Goal: Information Seeking & Learning: Learn about a topic

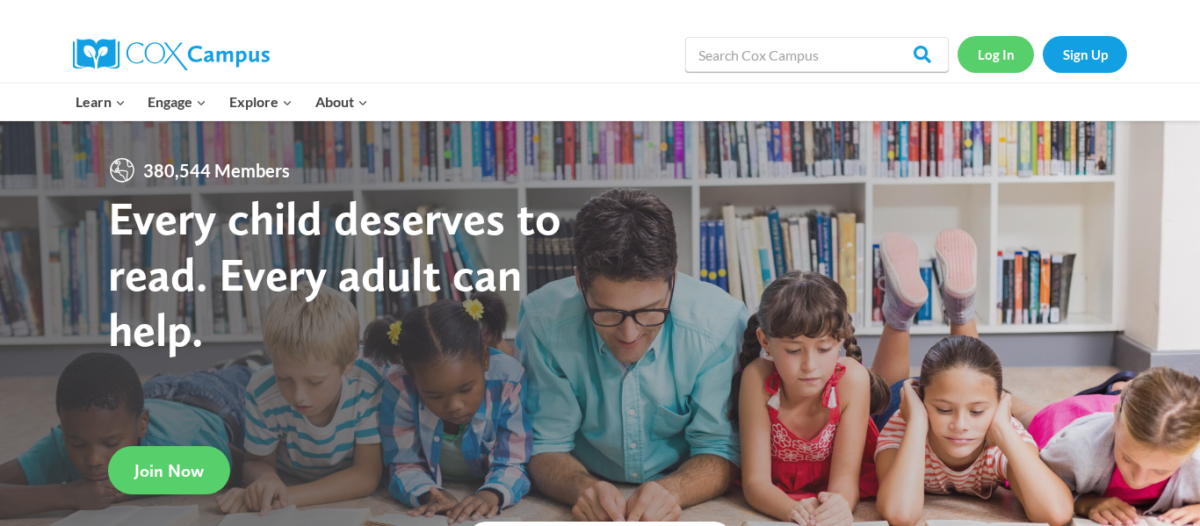
click at [1005, 65] on link "Log In" at bounding box center [996, 54] width 76 height 36
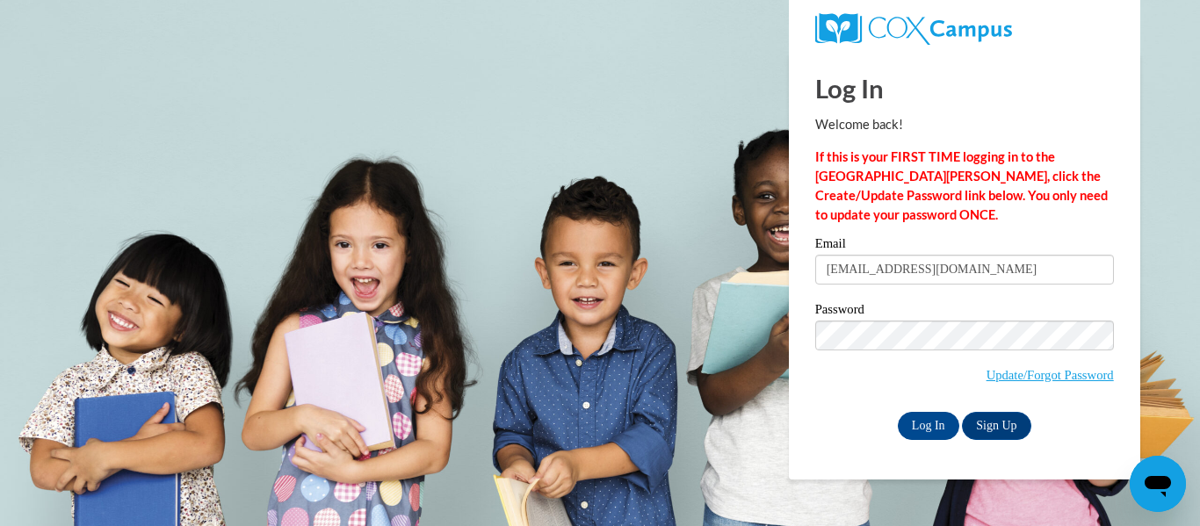
click at [888, 280] on input "makaylamburgin@icloud.com" at bounding box center [965, 270] width 299 height 30
type input "@icloud.com"
click at [887, 284] on input "@icloud.com" at bounding box center [965, 270] width 299 height 30
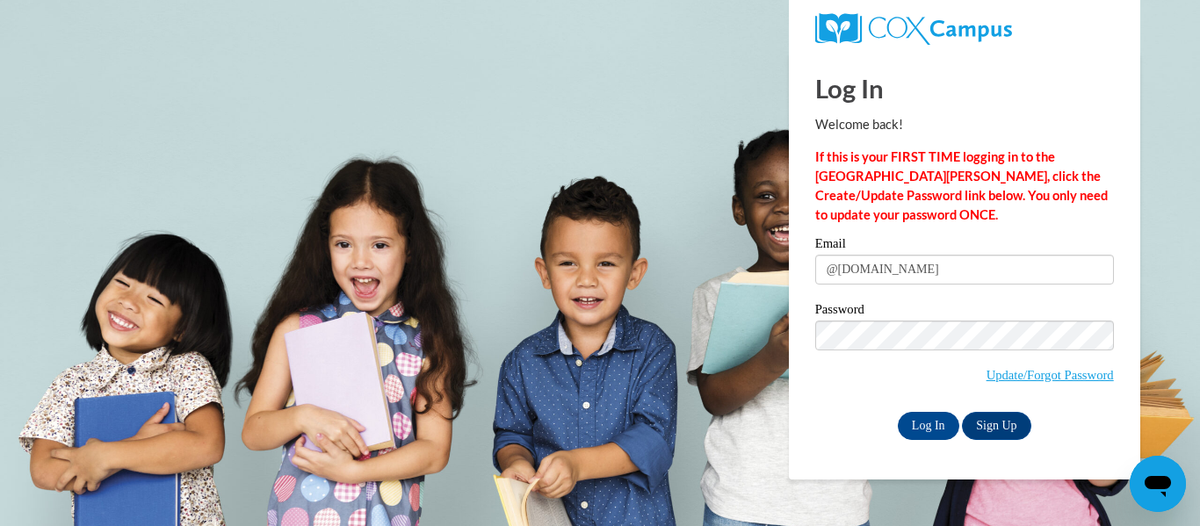
click at [887, 284] on input "@icloud.com" at bounding box center [965, 270] width 299 height 30
type input "ravenprice111@gmail.com"
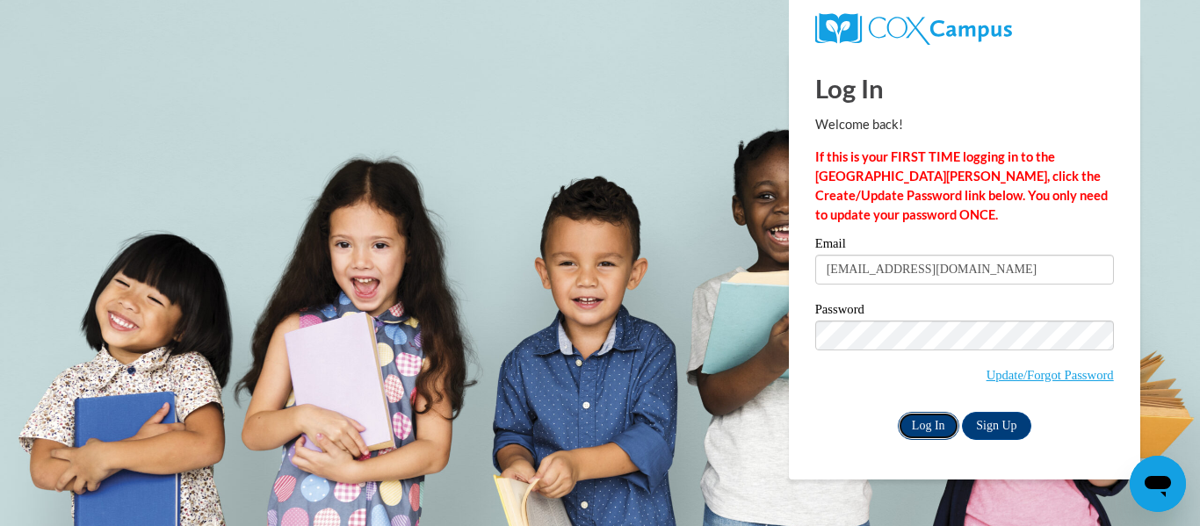
click at [916, 428] on input "Log In" at bounding box center [929, 426] width 62 height 28
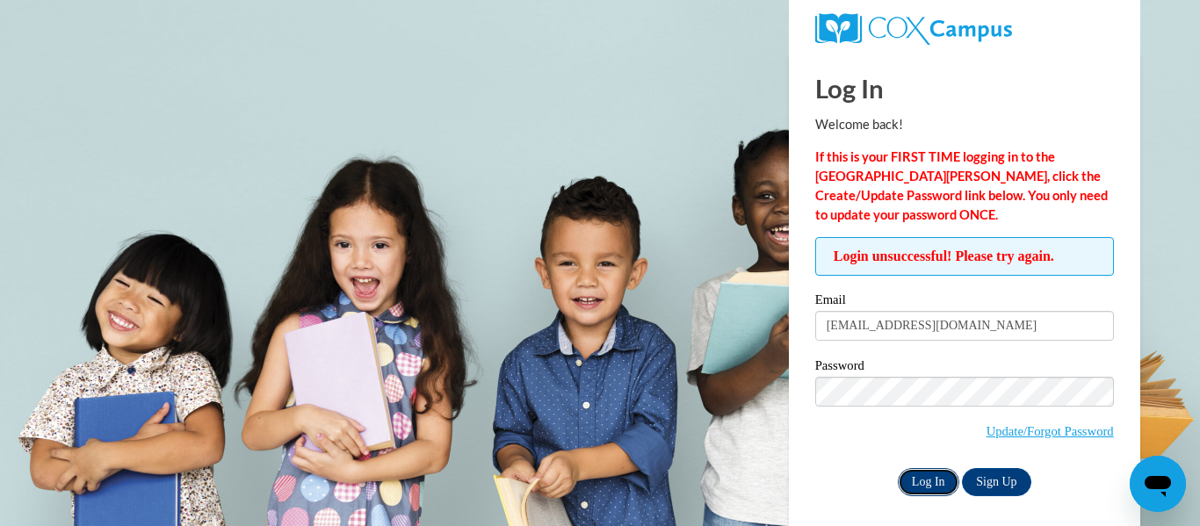
click at [932, 468] on input "Log In" at bounding box center [929, 482] width 62 height 28
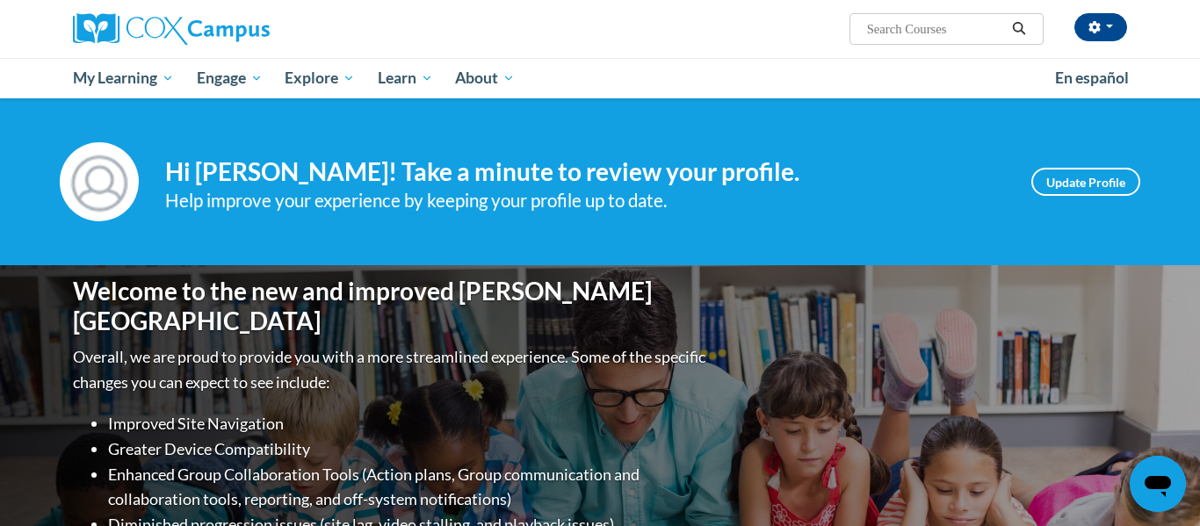
scroll to position [6, 0]
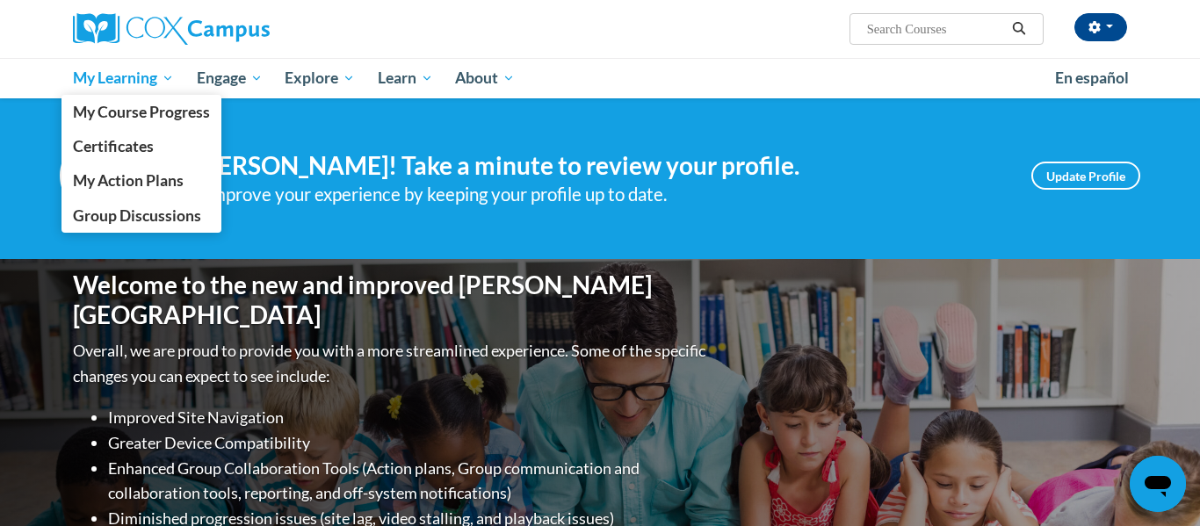
click at [104, 90] on link "My Learning" at bounding box center [124, 78] width 124 height 40
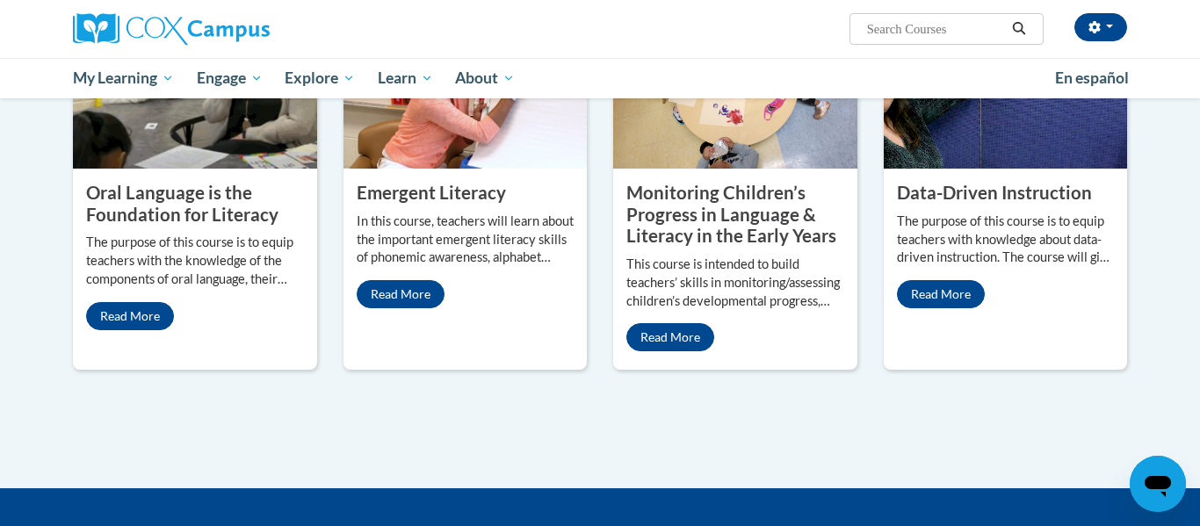
scroll to position [1651, 0]
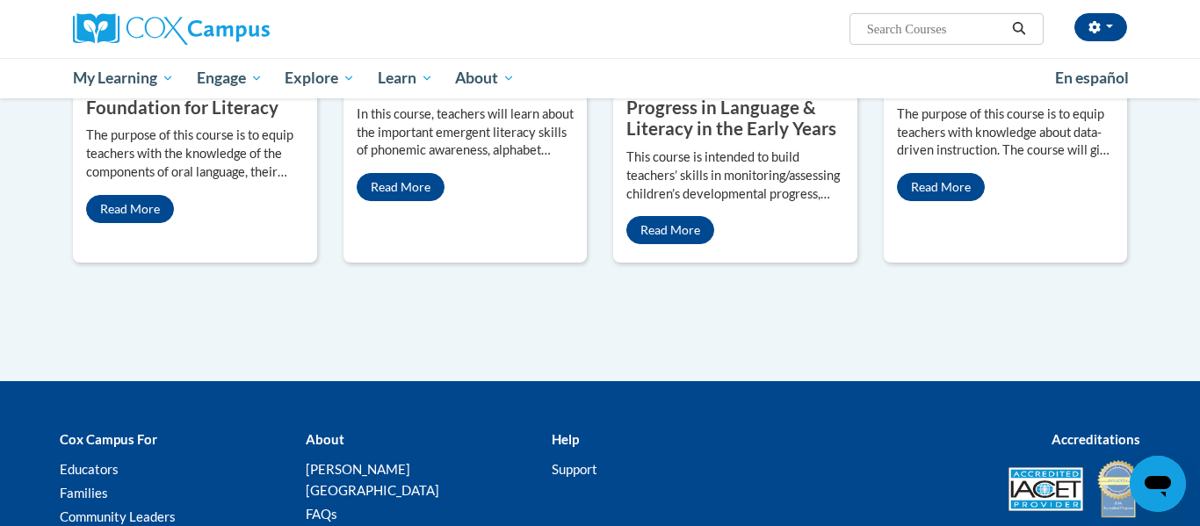
click at [862, 28] on span "Search Search..." at bounding box center [947, 29] width 194 height 32
click at [881, 32] on input "Search..." at bounding box center [936, 28] width 141 height 21
type input "meaningful"
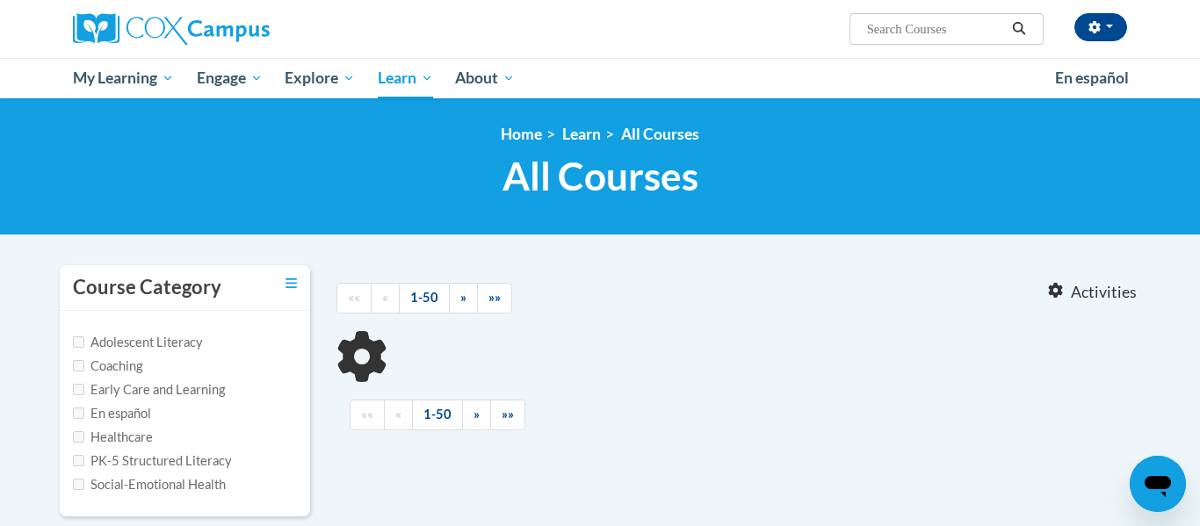
type input "meaningful"
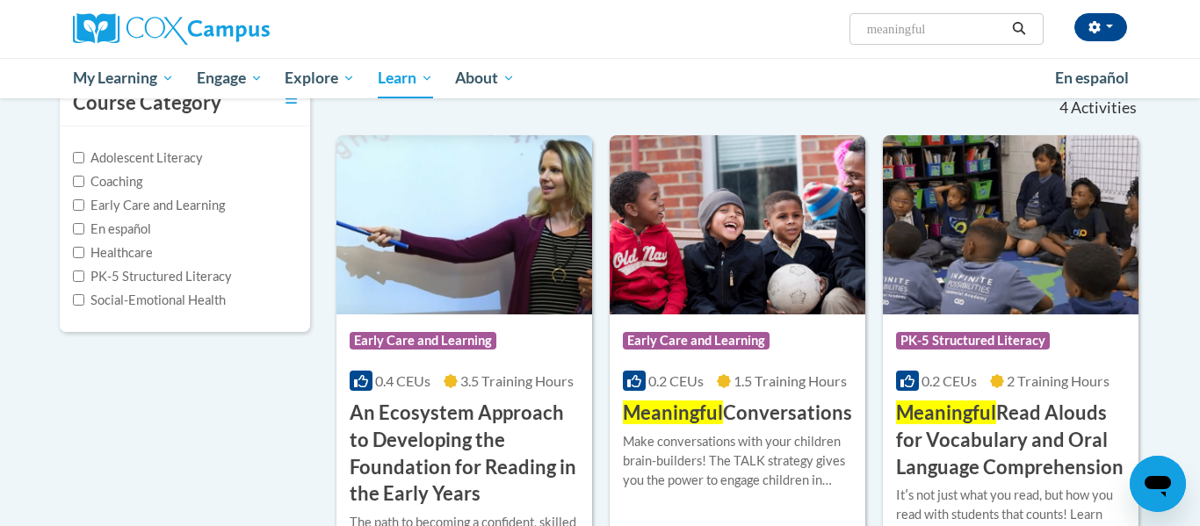
scroll to position [192, 0]
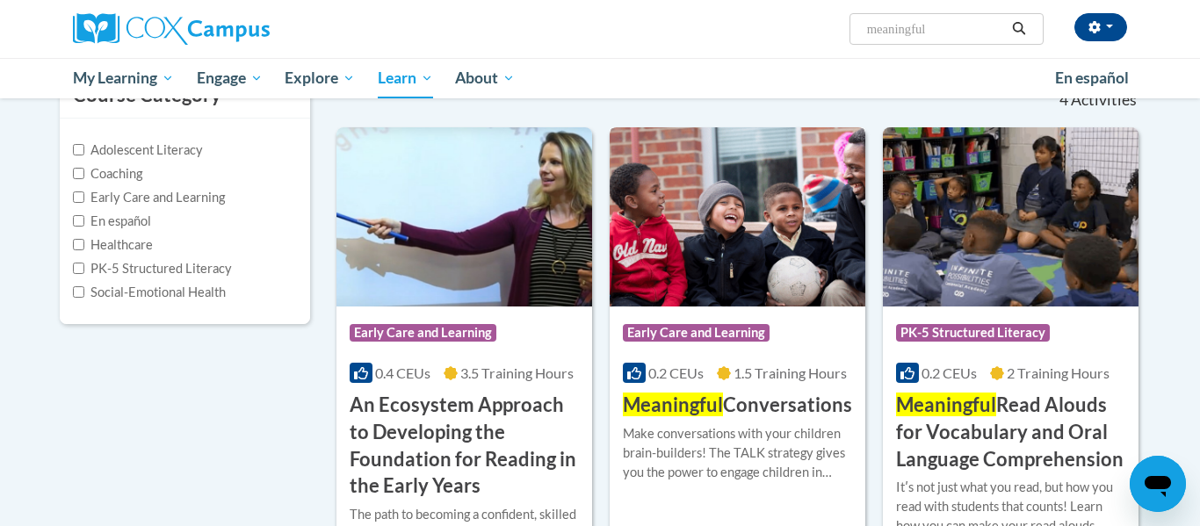
click at [707, 231] on img at bounding box center [738, 216] width 256 height 179
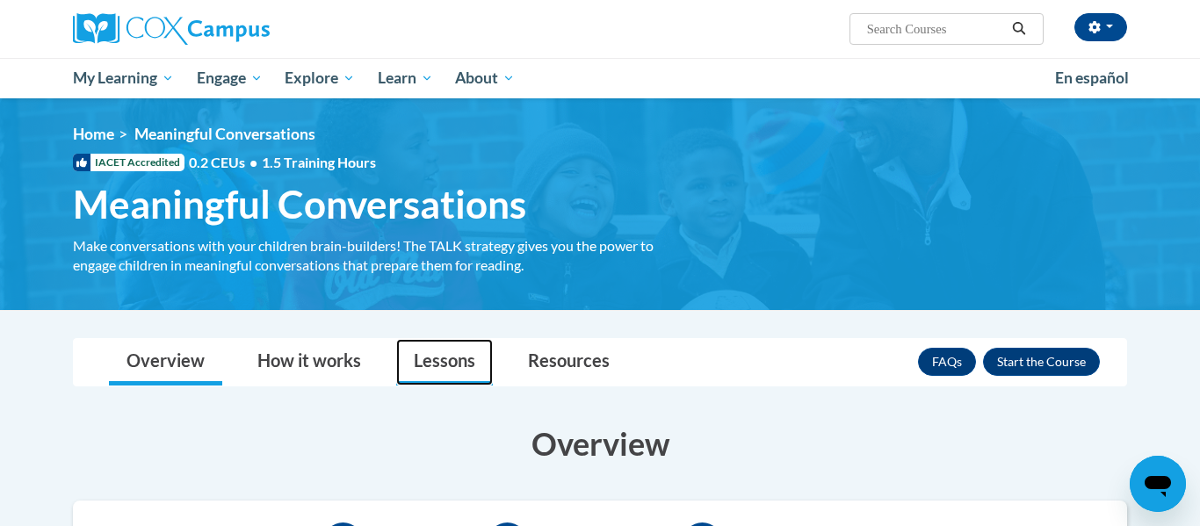
click at [399, 382] on link "Lessons" at bounding box center [444, 362] width 97 height 47
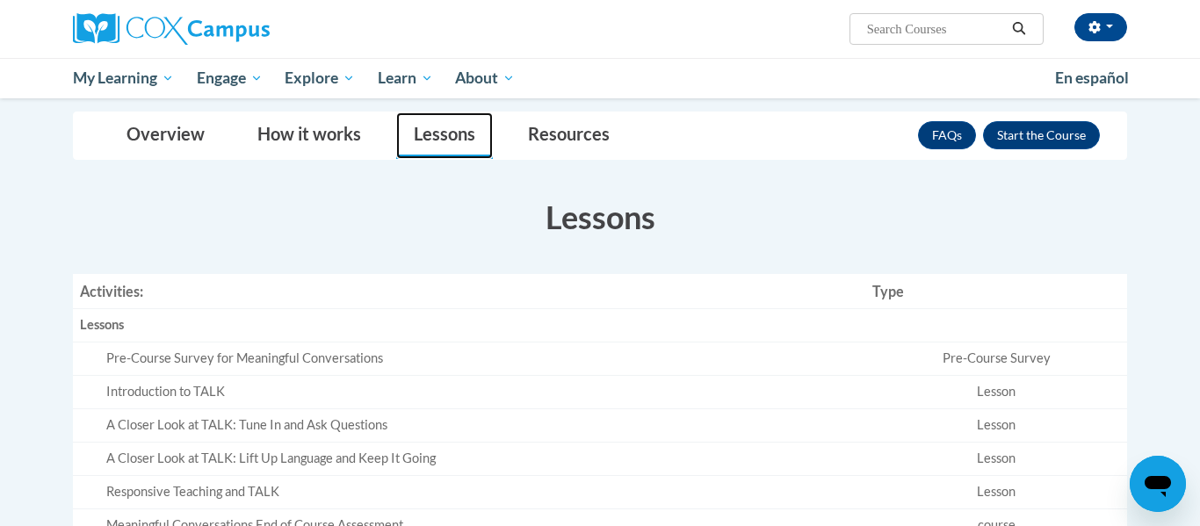
scroll to position [231, 0]
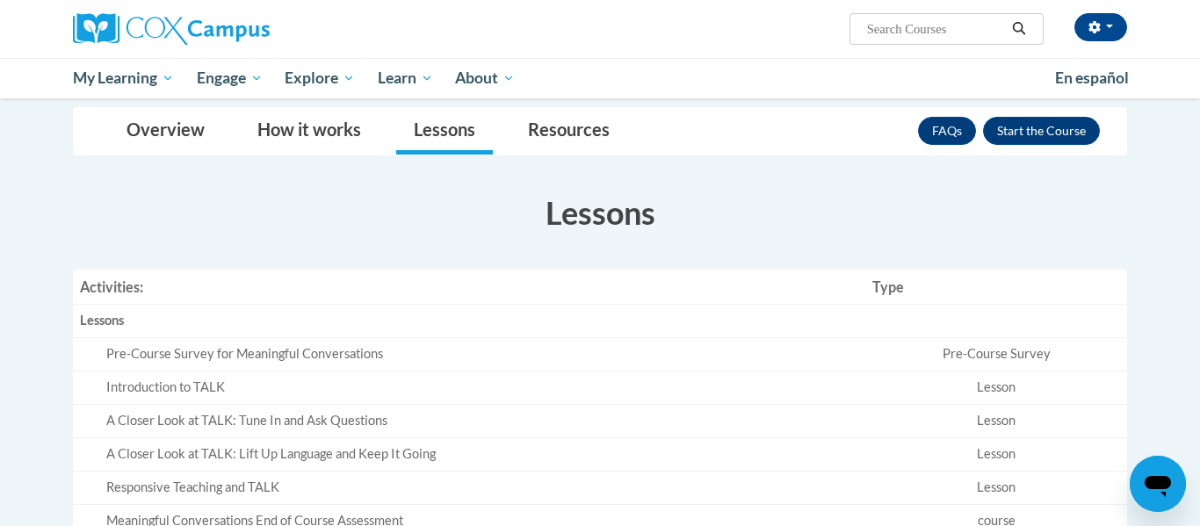
click at [942, 357] on td "Pre-Course Survey" at bounding box center [997, 354] width 262 height 33
click at [1012, 137] on button "Enroll" at bounding box center [1041, 131] width 117 height 28
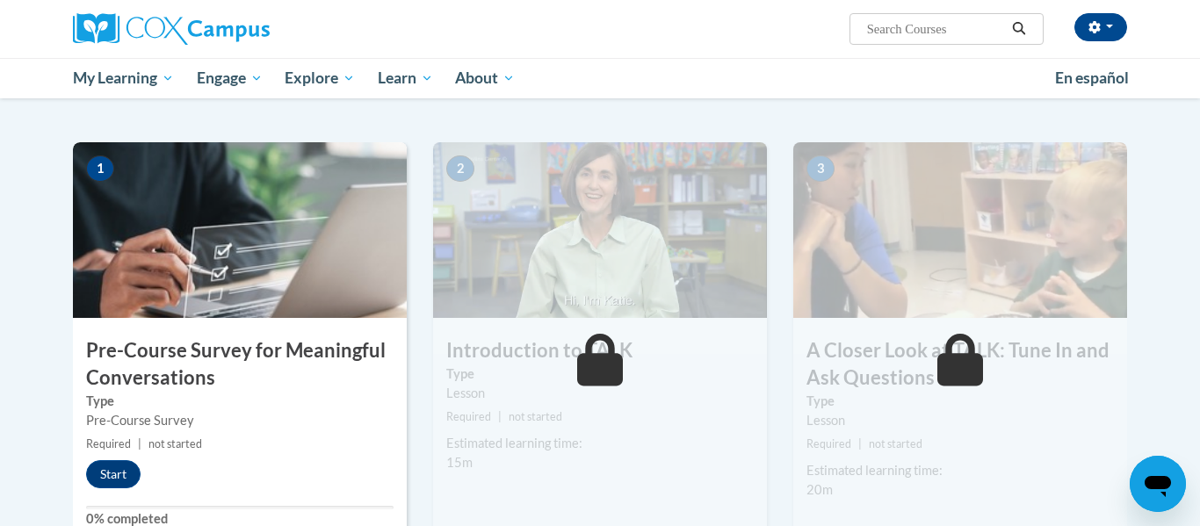
scroll to position [352, 0]
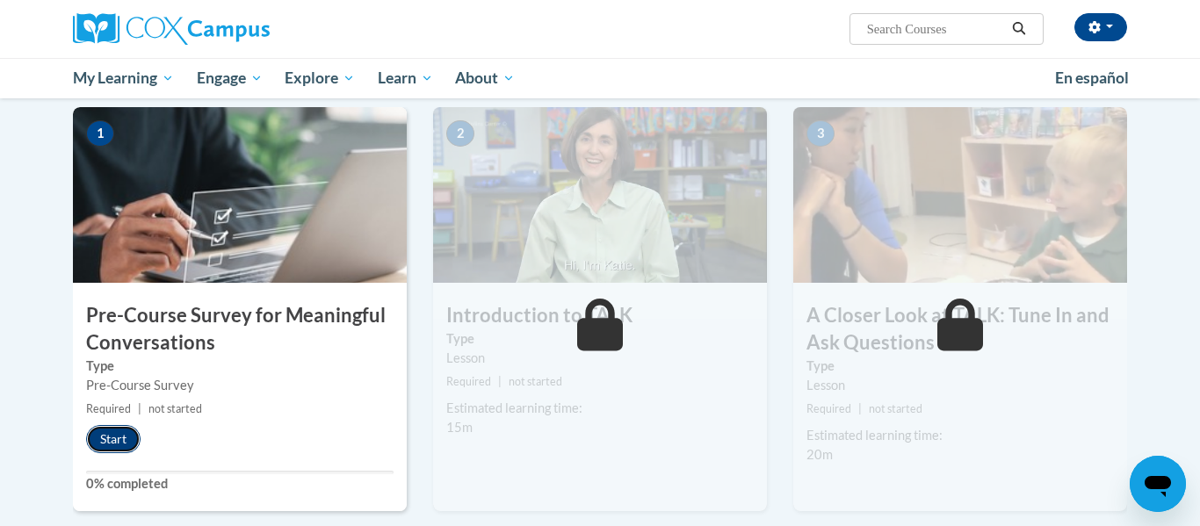
click at [105, 452] on button "Start" at bounding box center [113, 439] width 54 height 28
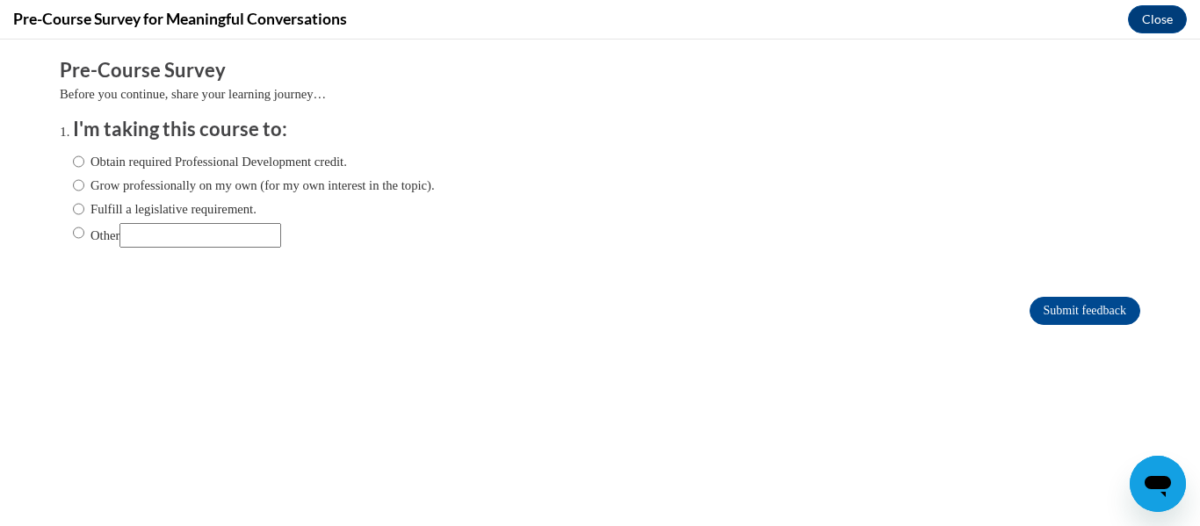
scroll to position [0, 0]
click at [157, 165] on label "Obtain required Professional Development credit." at bounding box center [210, 161] width 274 height 19
click at [84, 165] on input "Obtain required Professional Development credit." at bounding box center [78, 161] width 11 height 19
radio input "true"
click at [1065, 306] on input "Submit feedback" at bounding box center [1085, 311] width 111 height 28
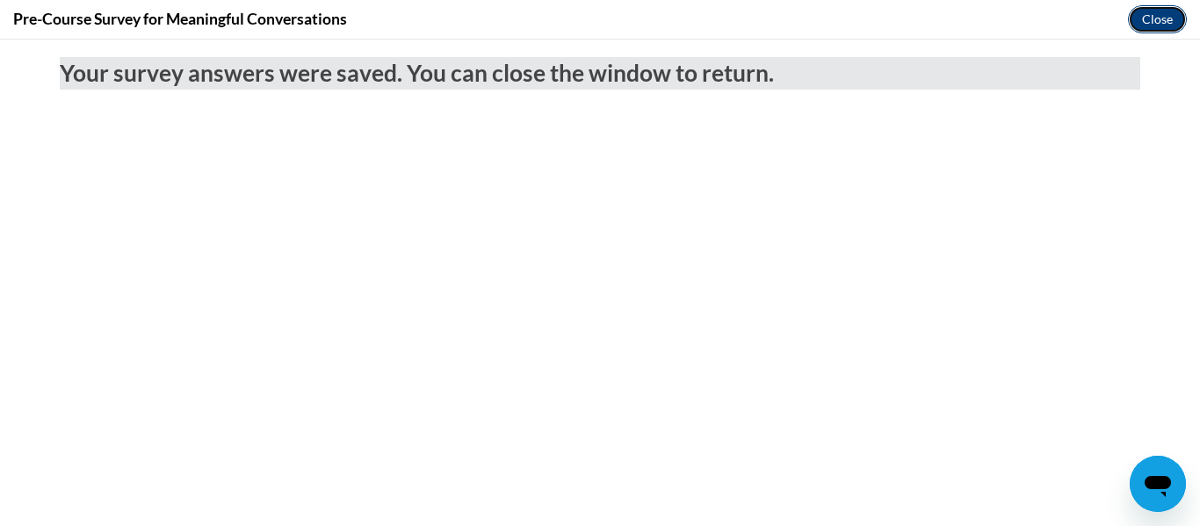
click at [1159, 18] on button "Close" at bounding box center [1157, 19] width 59 height 28
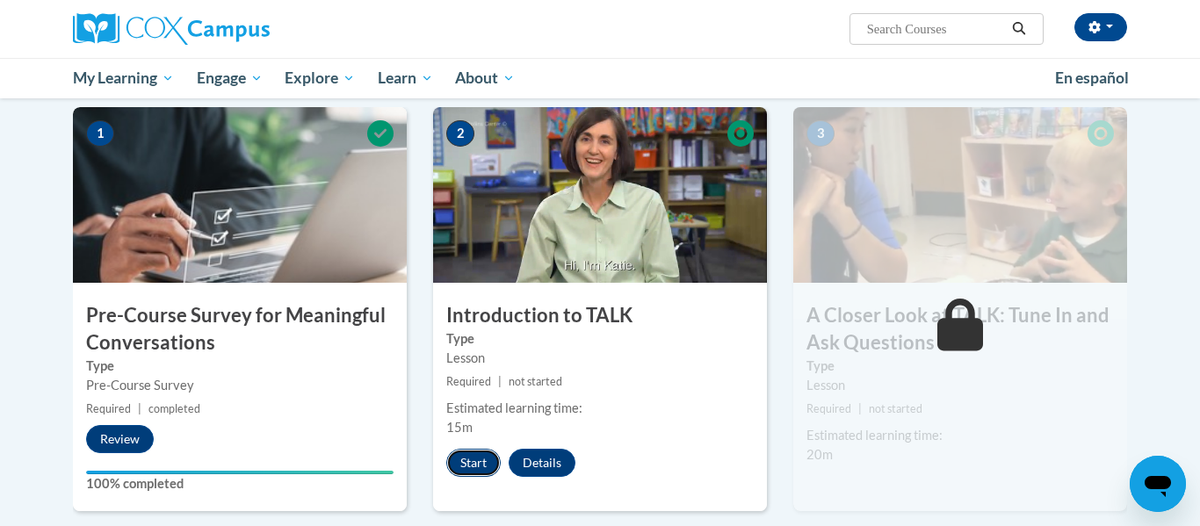
click at [475, 475] on button "Start" at bounding box center [473, 463] width 54 height 28
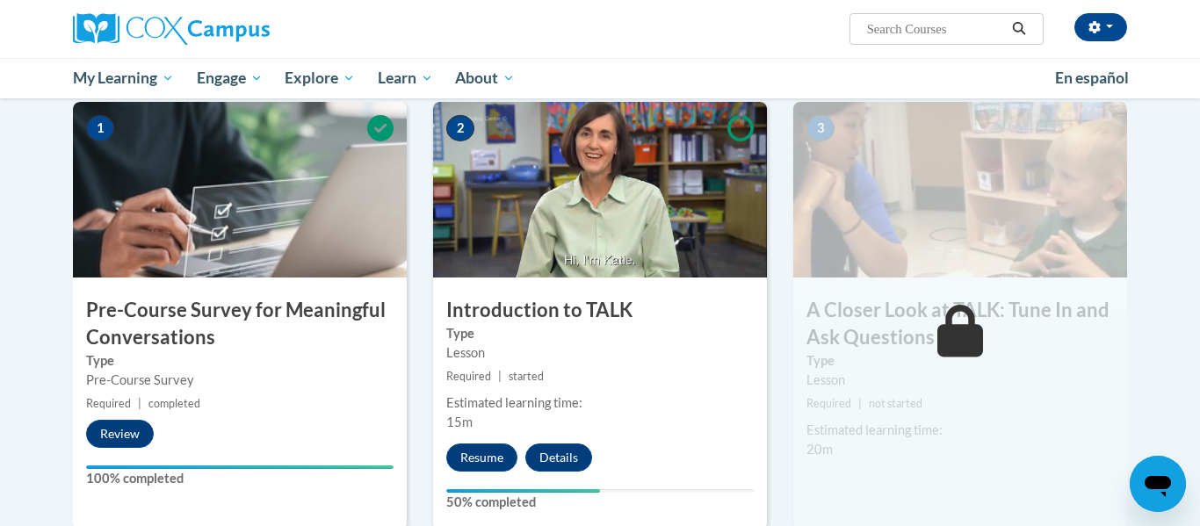
scroll to position [403, 0]
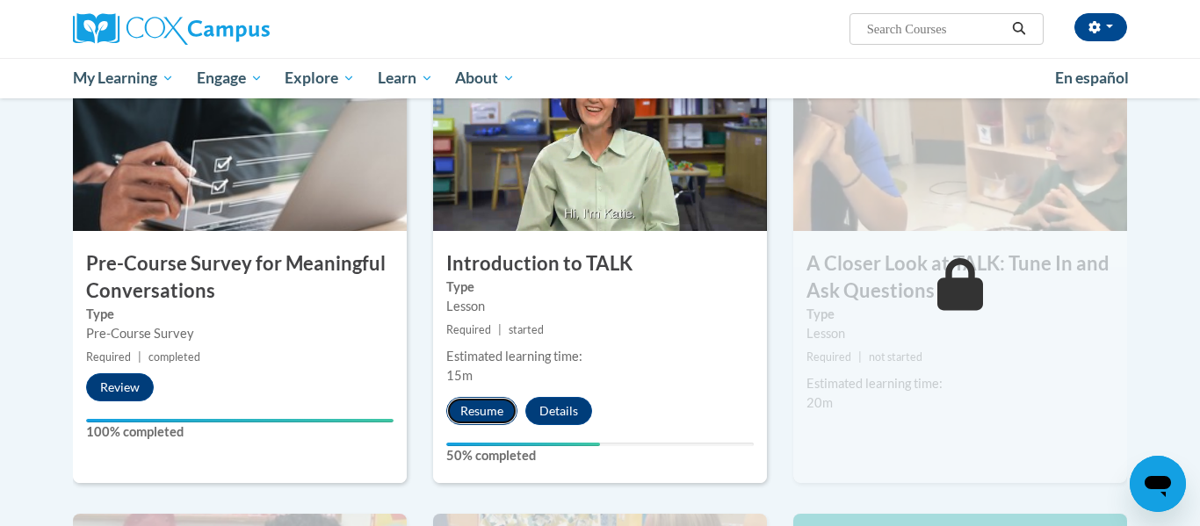
click at [487, 417] on button "Resume" at bounding box center [481, 411] width 71 height 28
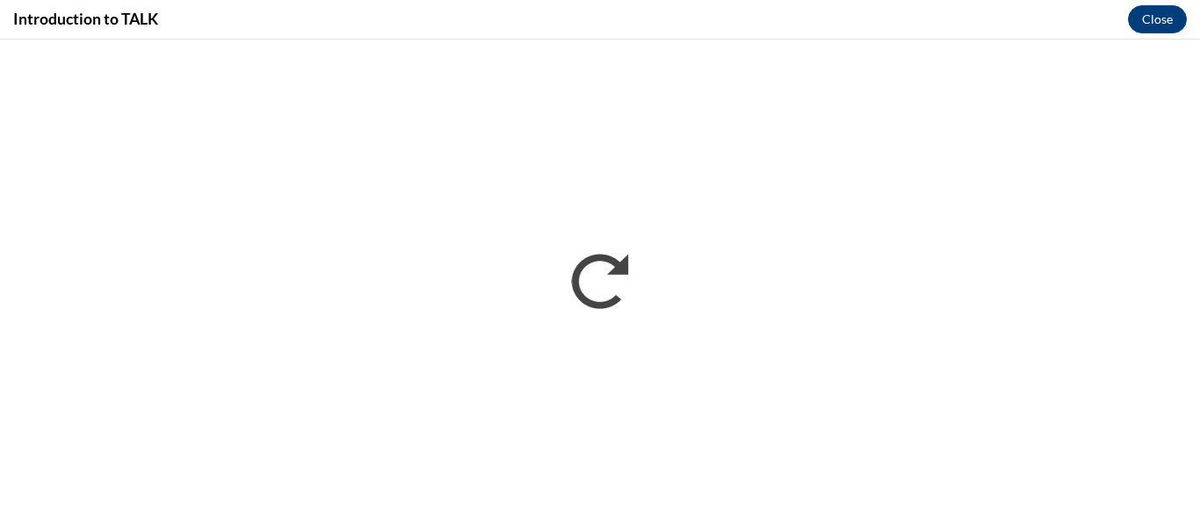
scroll to position [0, 0]
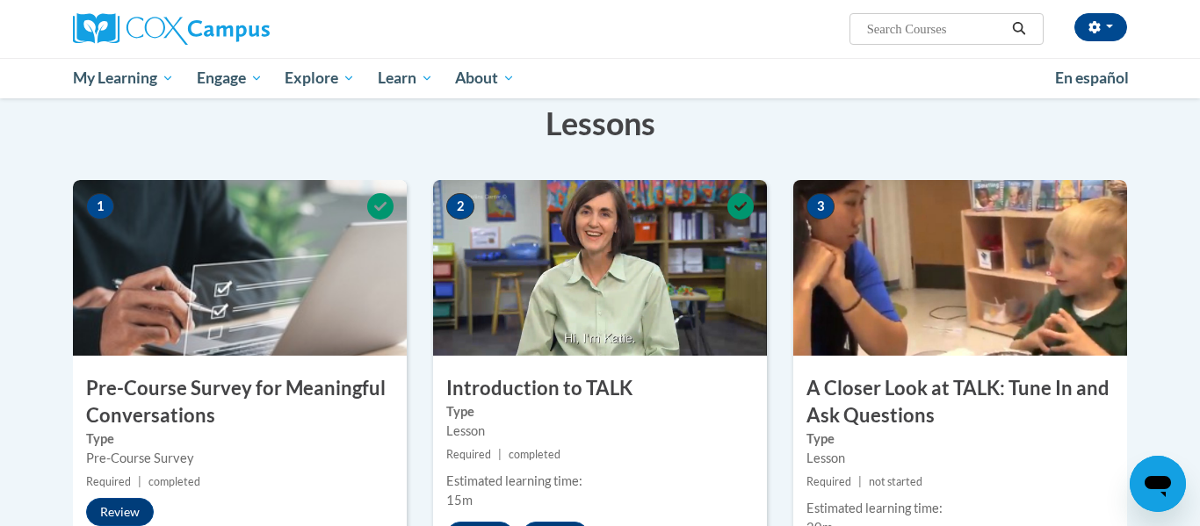
scroll to position [362, 0]
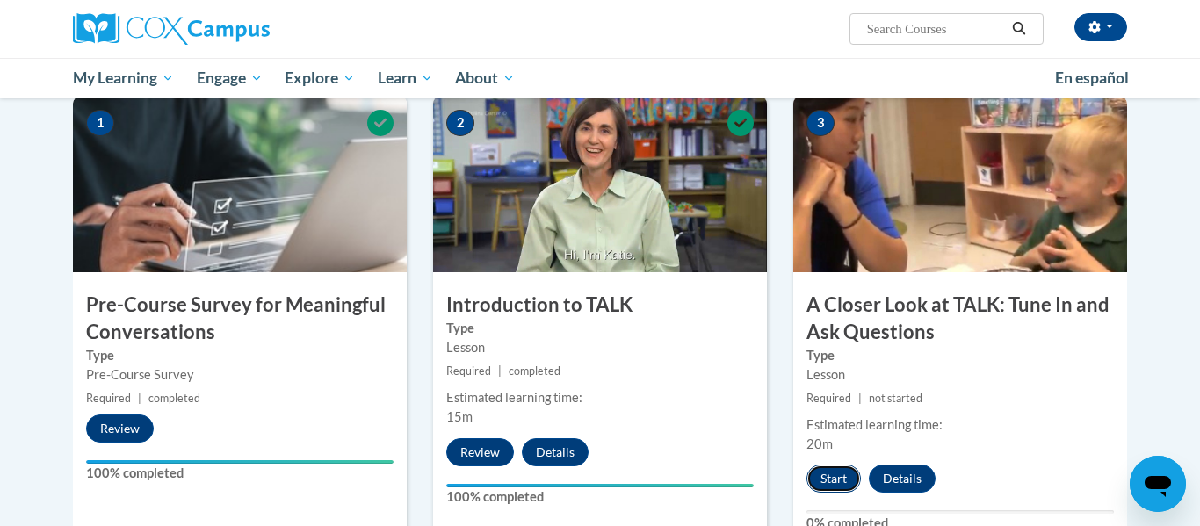
click at [838, 474] on button "Start" at bounding box center [834, 479] width 54 height 28
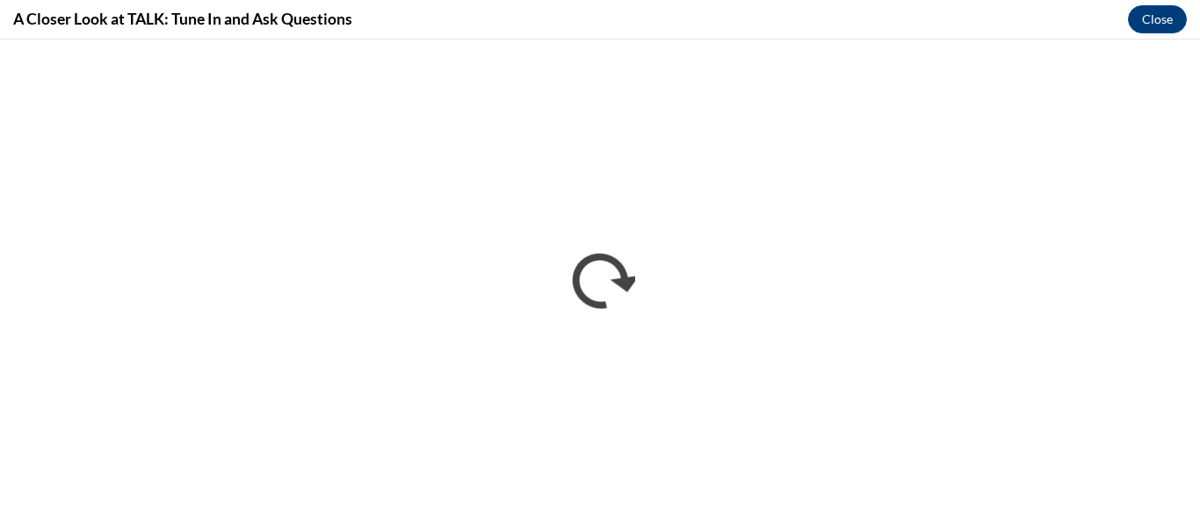
scroll to position [0, 0]
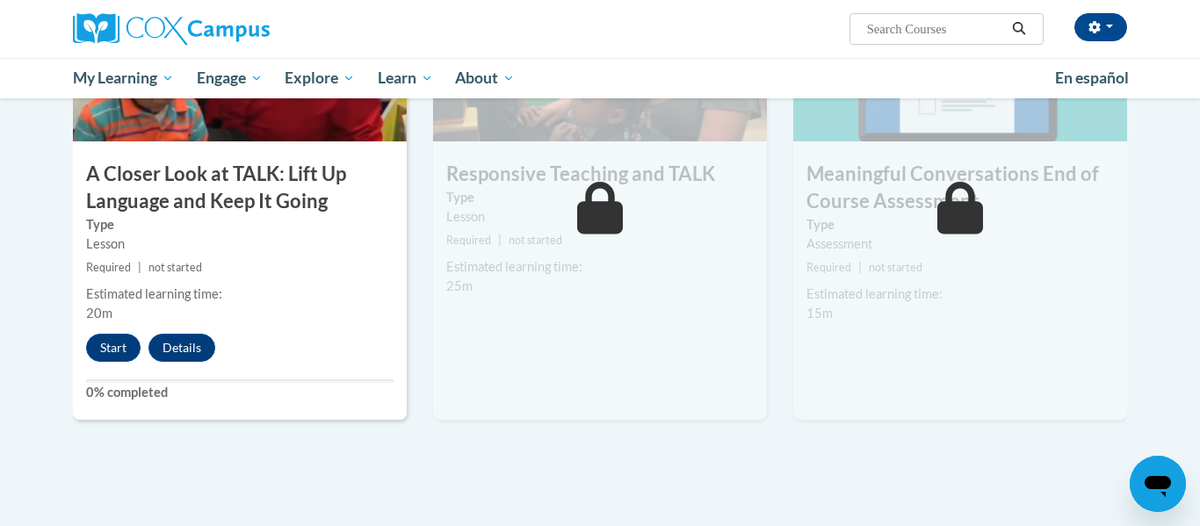
scroll to position [979, 0]
click at [121, 347] on button "Start" at bounding box center [113, 347] width 54 height 28
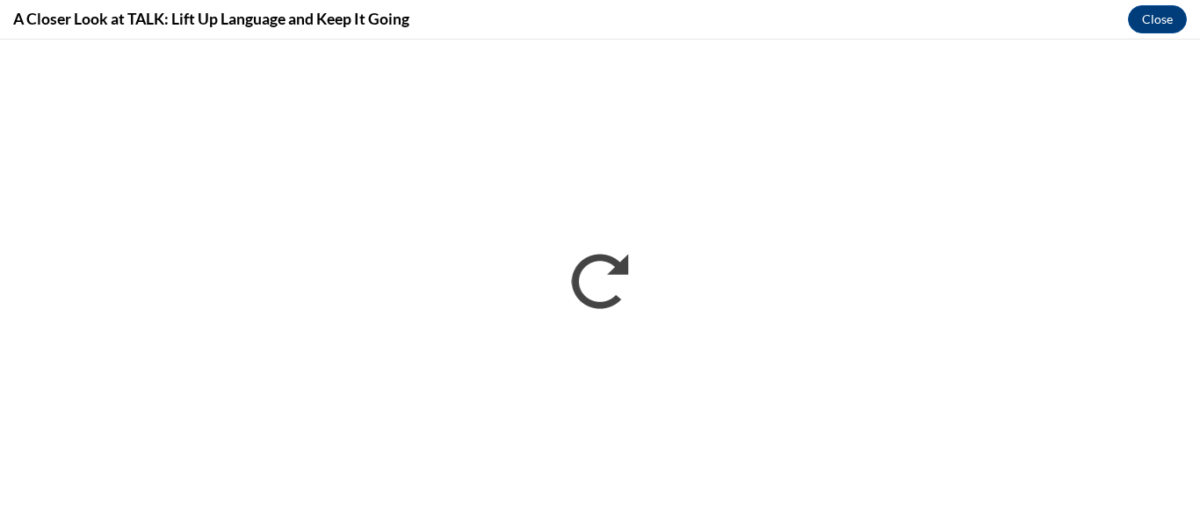
scroll to position [0, 0]
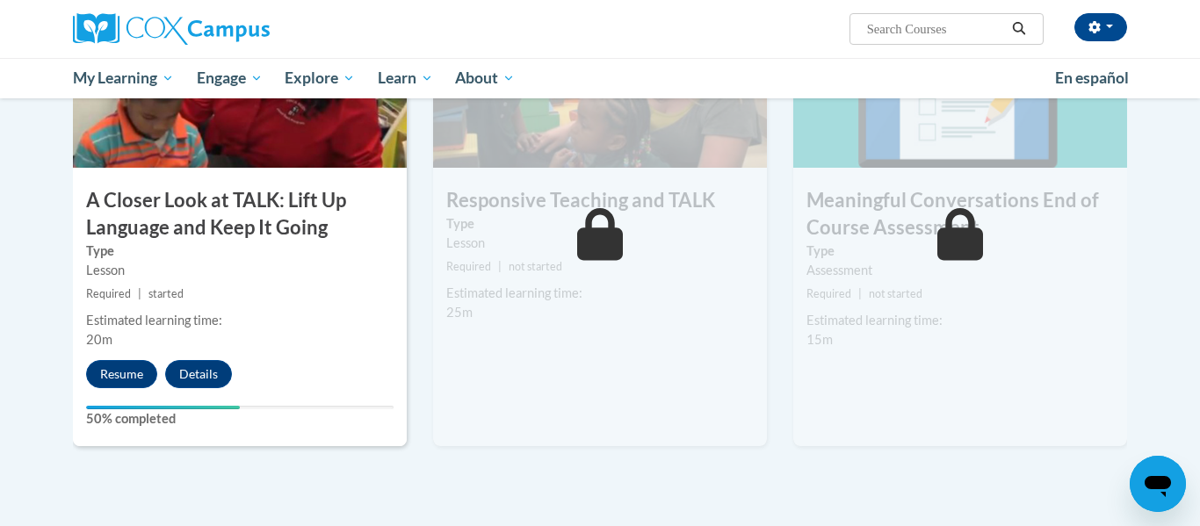
scroll to position [960, 0]
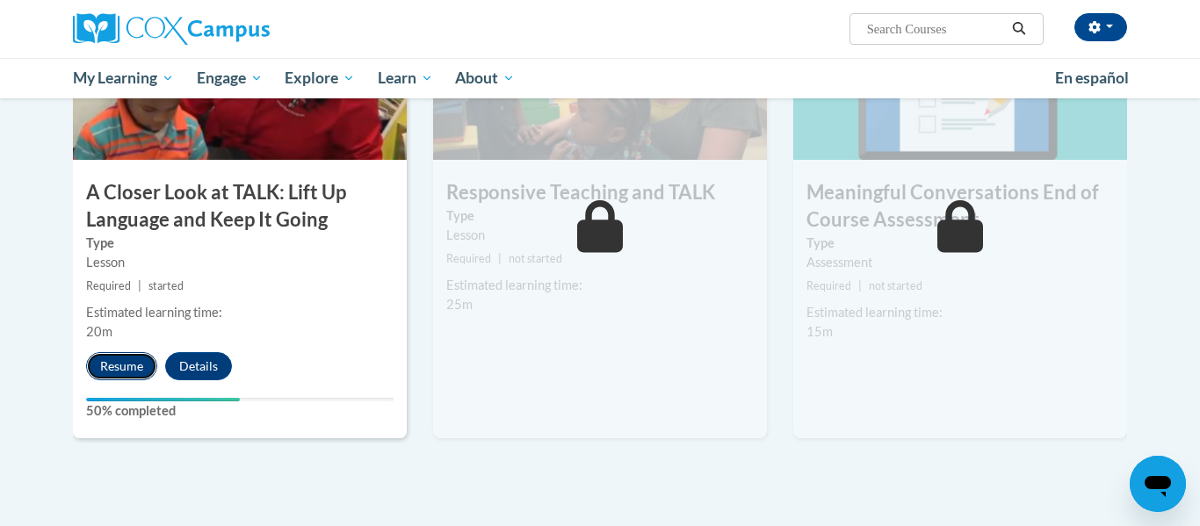
click at [129, 373] on button "Resume" at bounding box center [121, 366] width 71 height 28
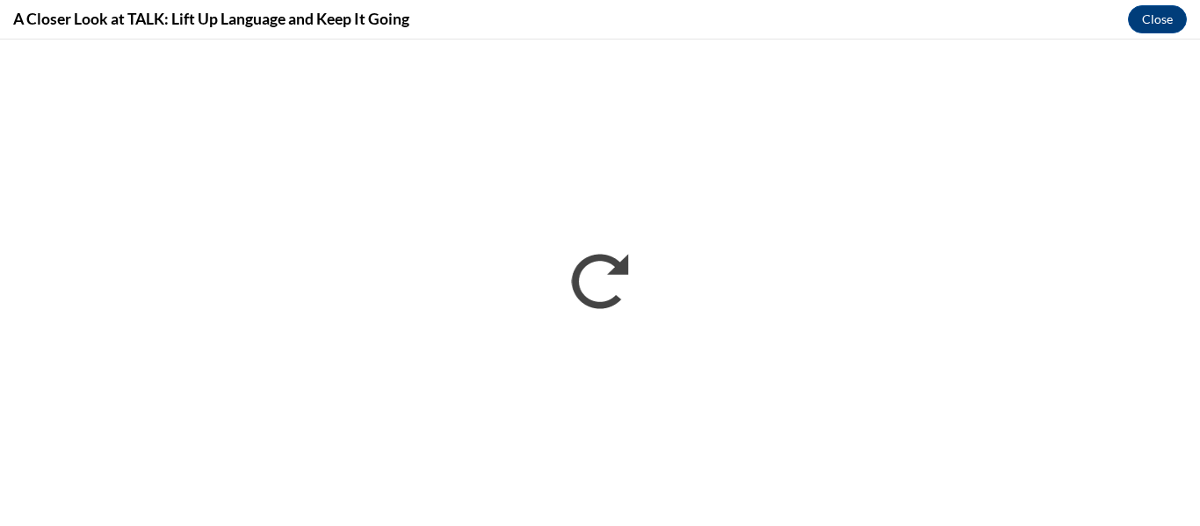
scroll to position [0, 0]
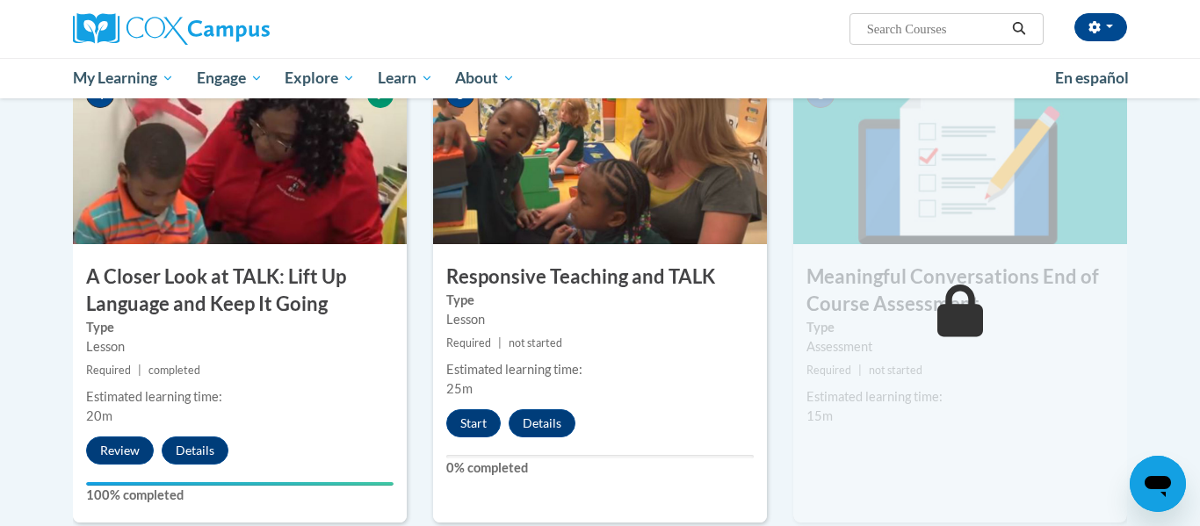
scroll to position [877, 0]
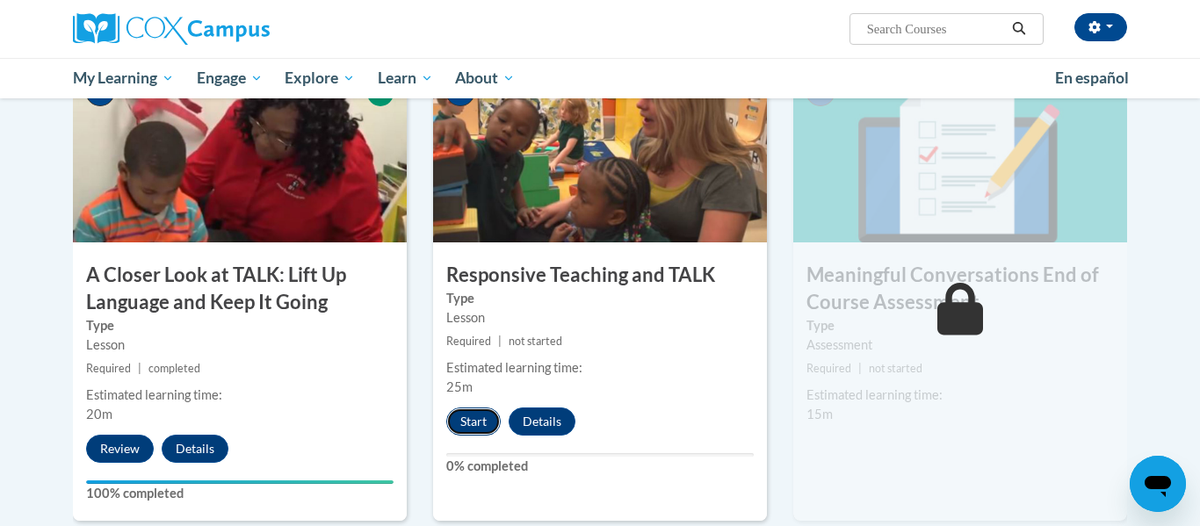
click at [478, 429] on button "Start" at bounding box center [473, 422] width 54 height 28
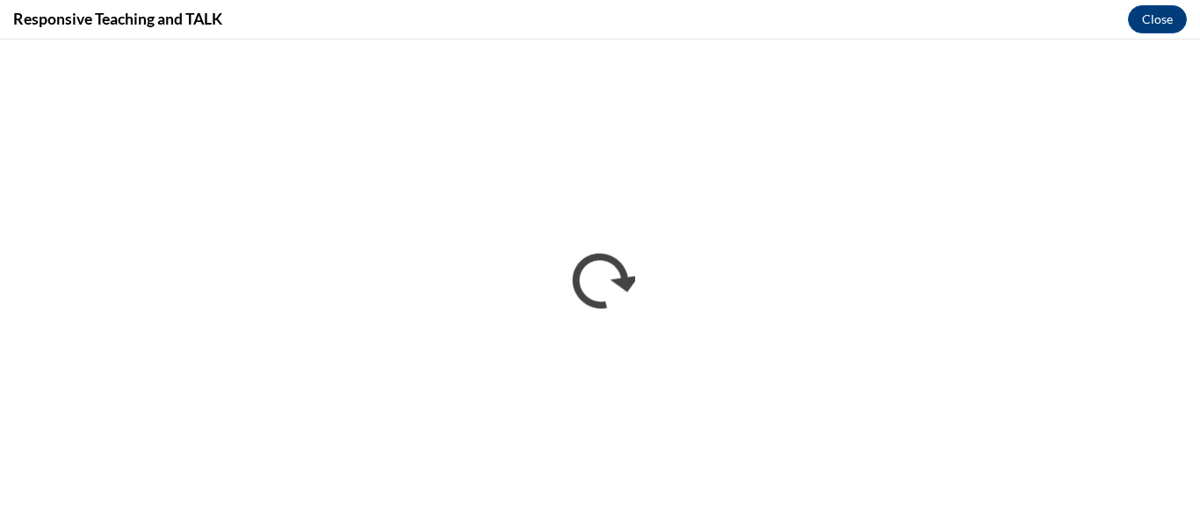
scroll to position [0, 0]
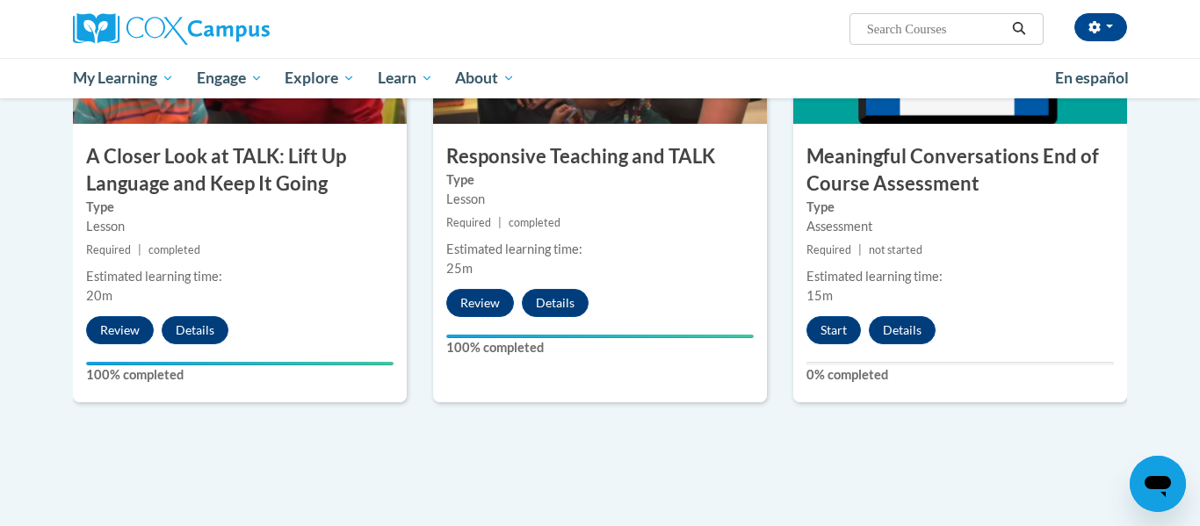
scroll to position [1007, 0]
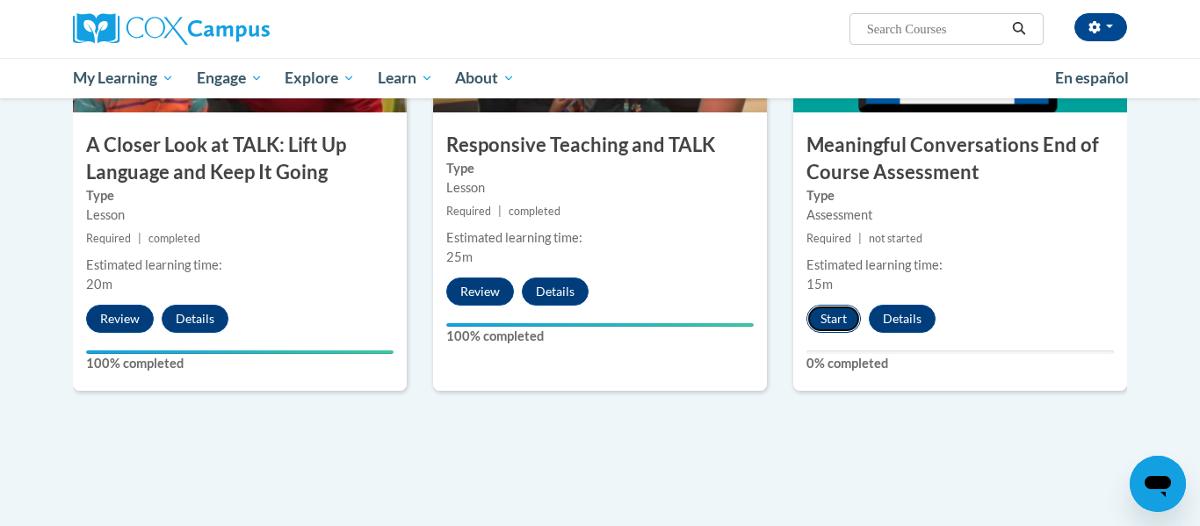
click at [830, 317] on button "Start" at bounding box center [834, 319] width 54 height 28
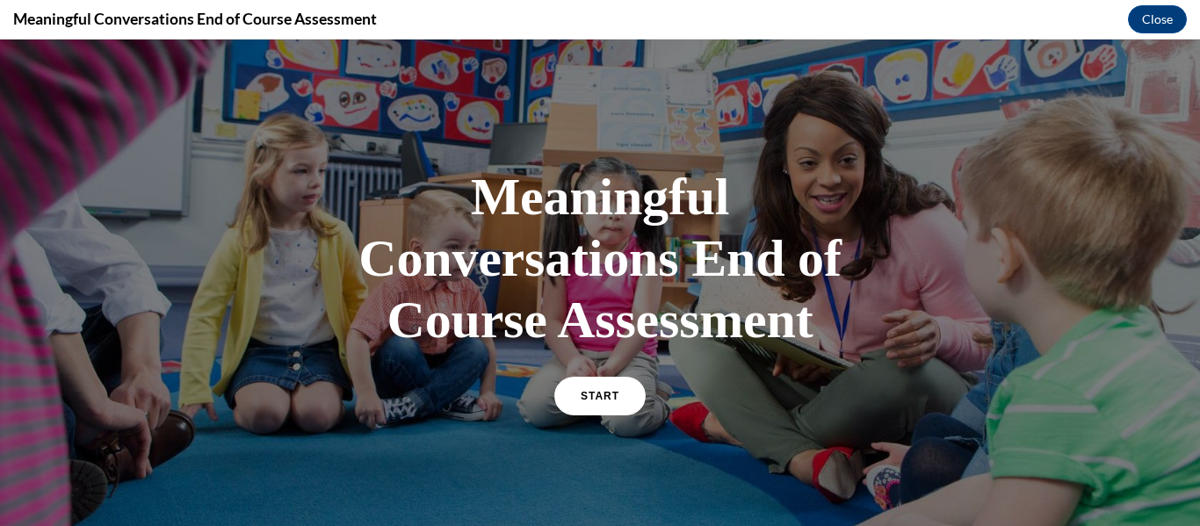
scroll to position [12, 0]
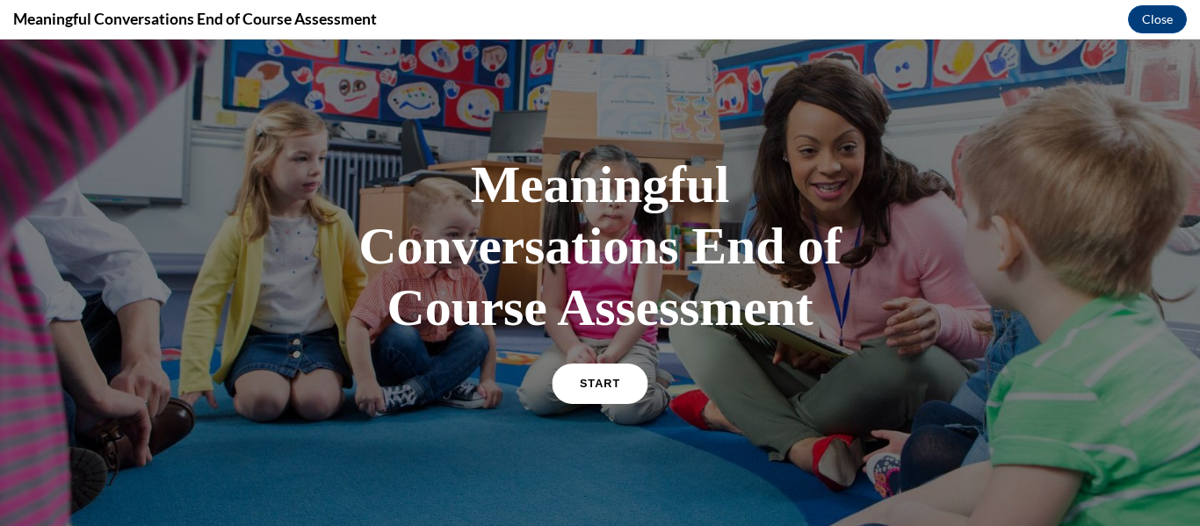
click at [611, 378] on span "START" at bounding box center [600, 384] width 40 height 13
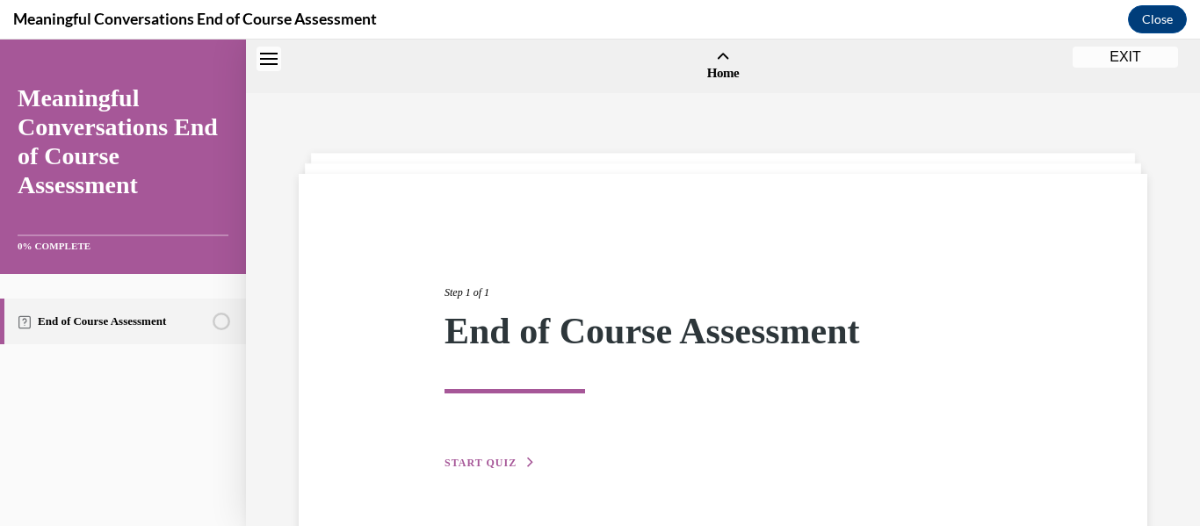
scroll to position [54, 0]
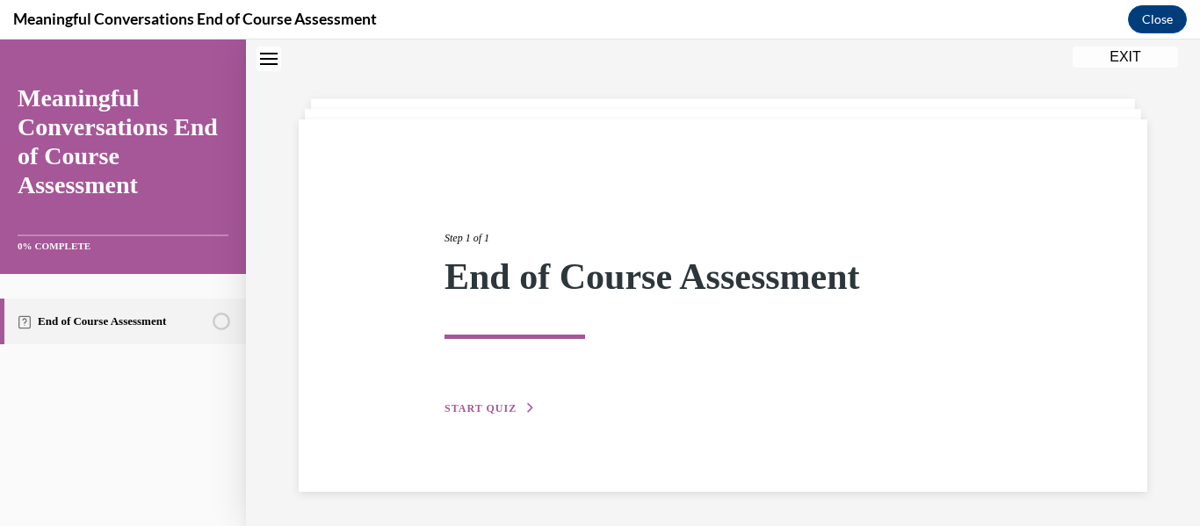
click at [476, 401] on button "START QUIZ" at bounding box center [490, 409] width 91 height 16
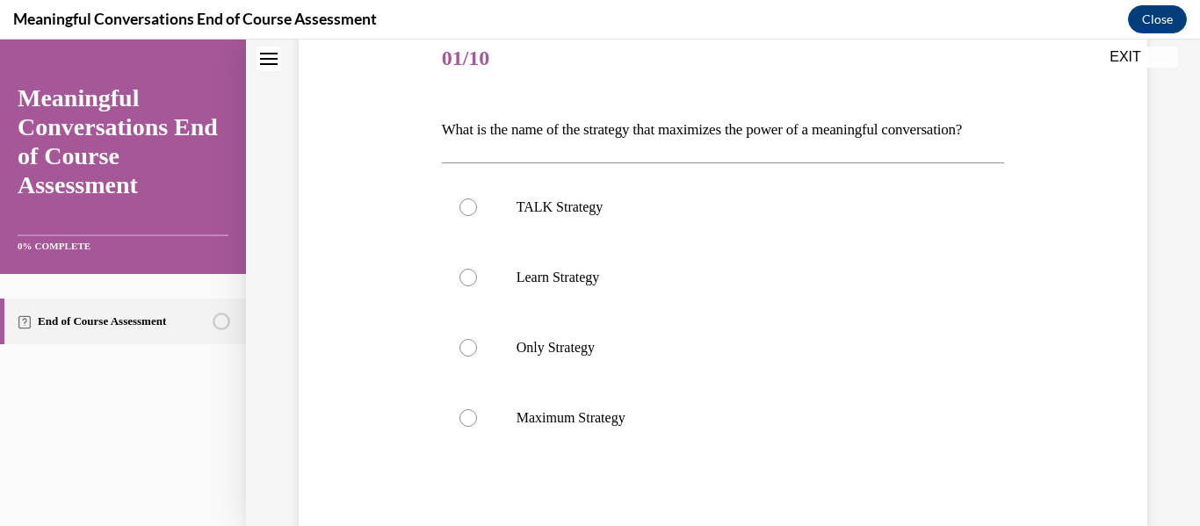
scroll to position [221, 0]
click at [556, 241] on label "TALK Strategy" at bounding box center [723, 205] width 563 height 70
click at [477, 214] on input "TALK Strategy" at bounding box center [469, 206] width 18 height 18
radio input "true"
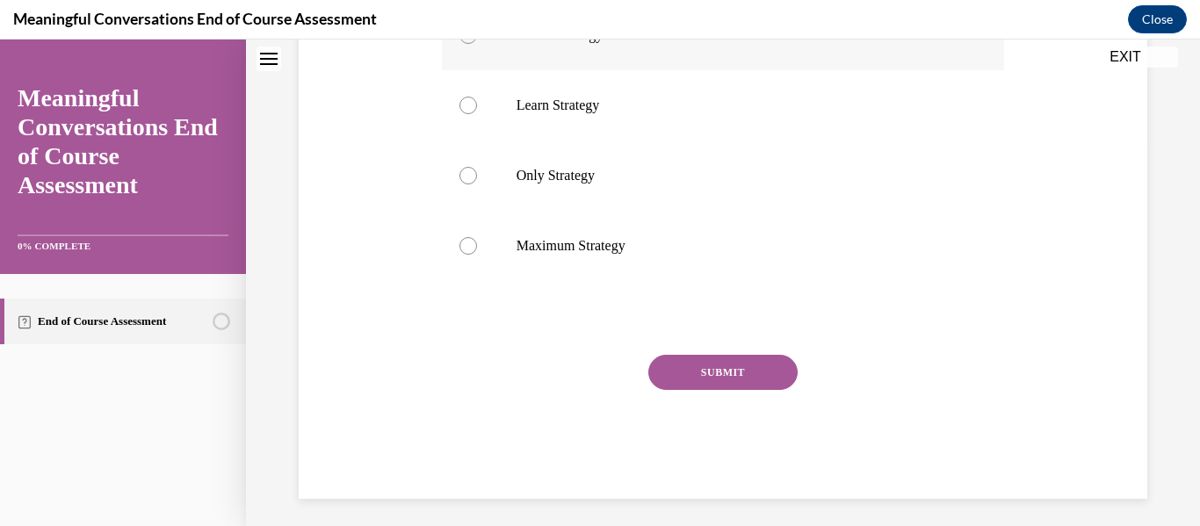
scroll to position [430, 0]
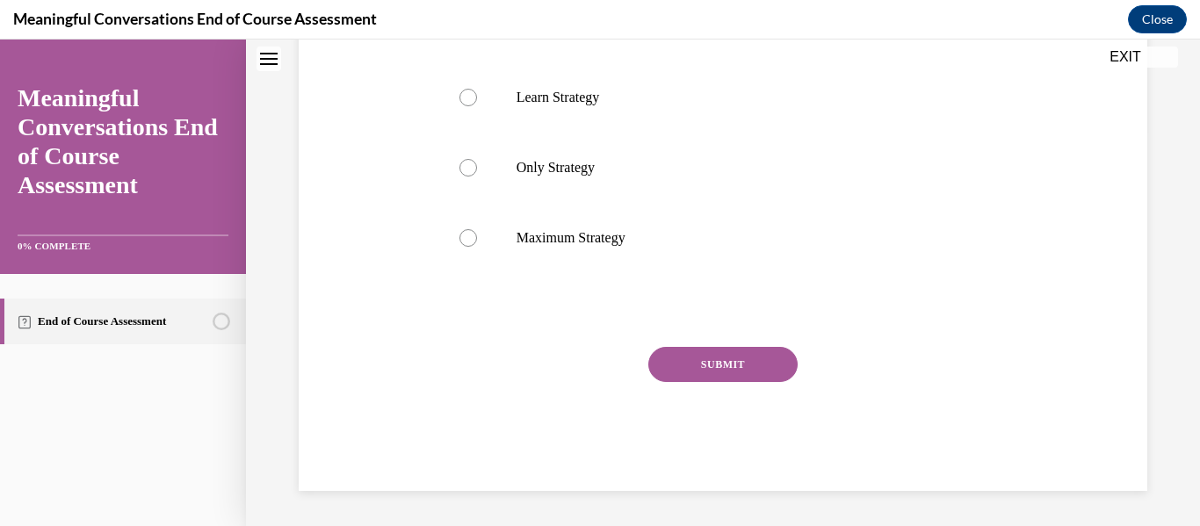
click at [714, 361] on button "SUBMIT" at bounding box center [723, 364] width 149 height 35
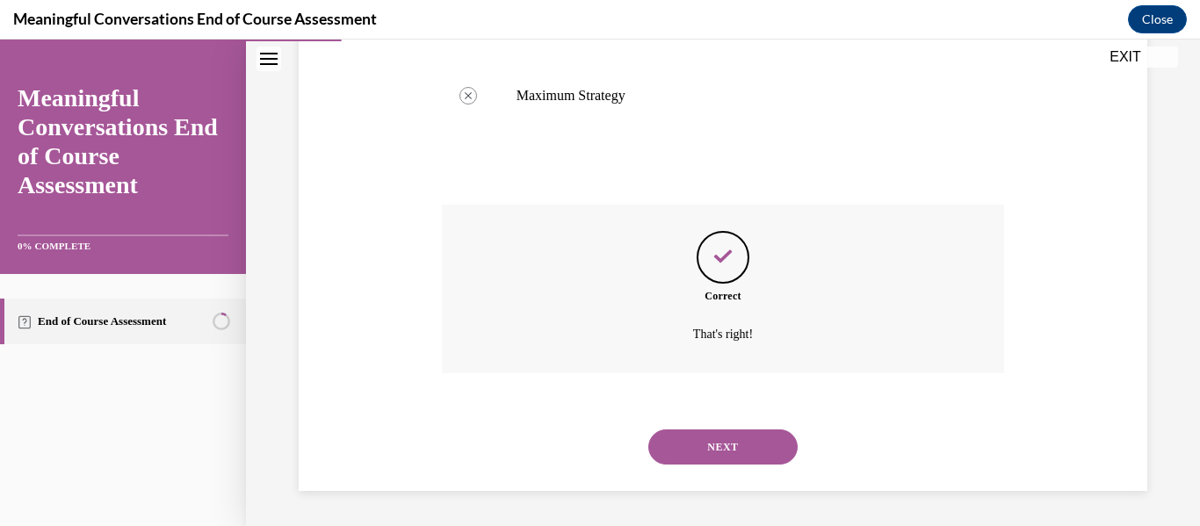
scroll to position [570, 0]
click at [736, 453] on button "NEXT" at bounding box center [723, 447] width 149 height 35
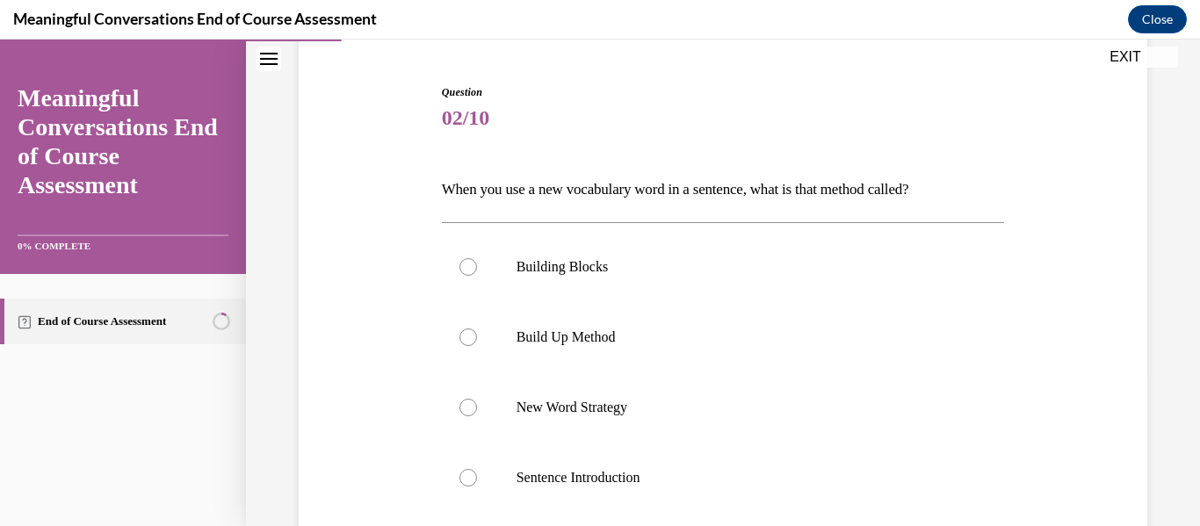
scroll to position [170, 0]
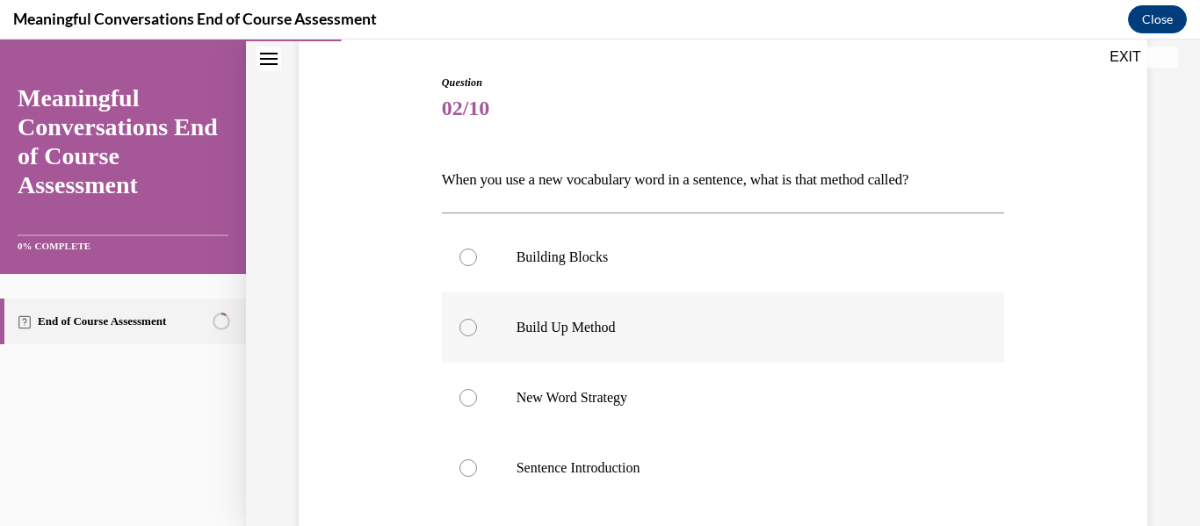
click at [715, 330] on p "Build Up Method" at bounding box center [739, 328] width 445 height 18
click at [477, 330] on input "Build Up Method" at bounding box center [469, 328] width 18 height 18
radio input "true"
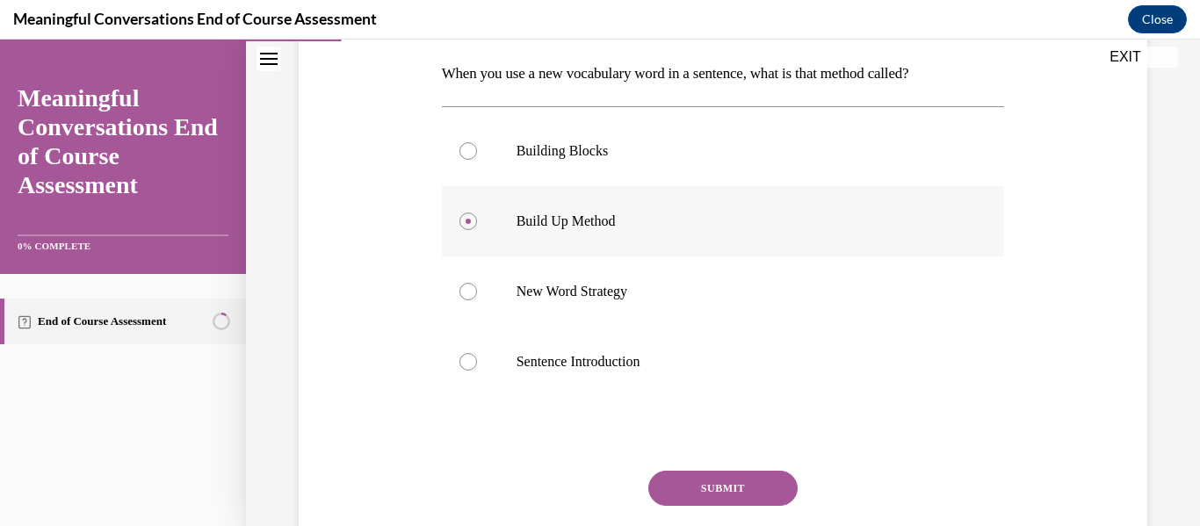
scroll to position [279, 0]
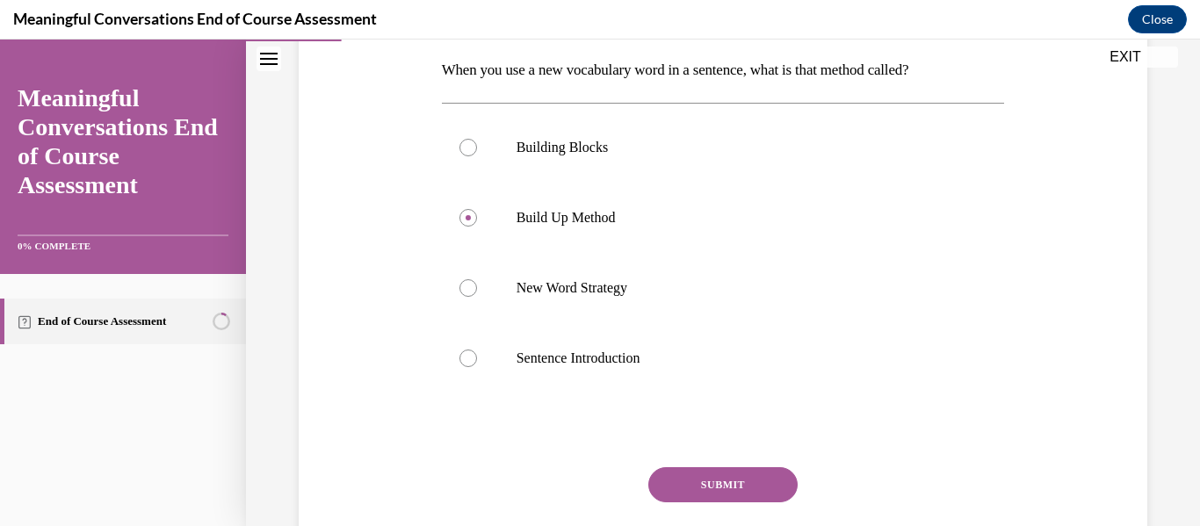
click at [733, 478] on button "SUBMIT" at bounding box center [723, 485] width 149 height 35
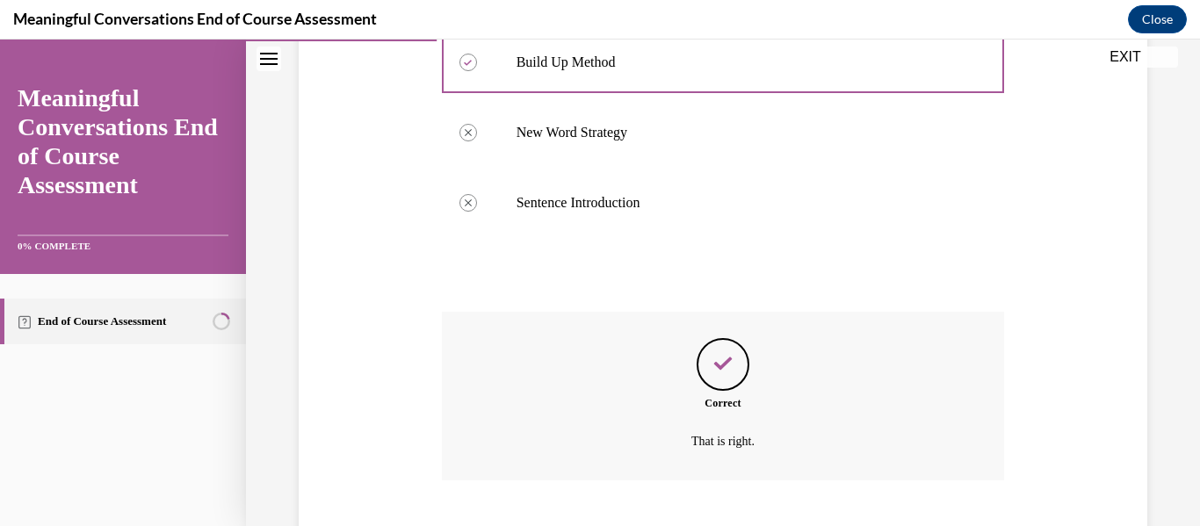
scroll to position [542, 0]
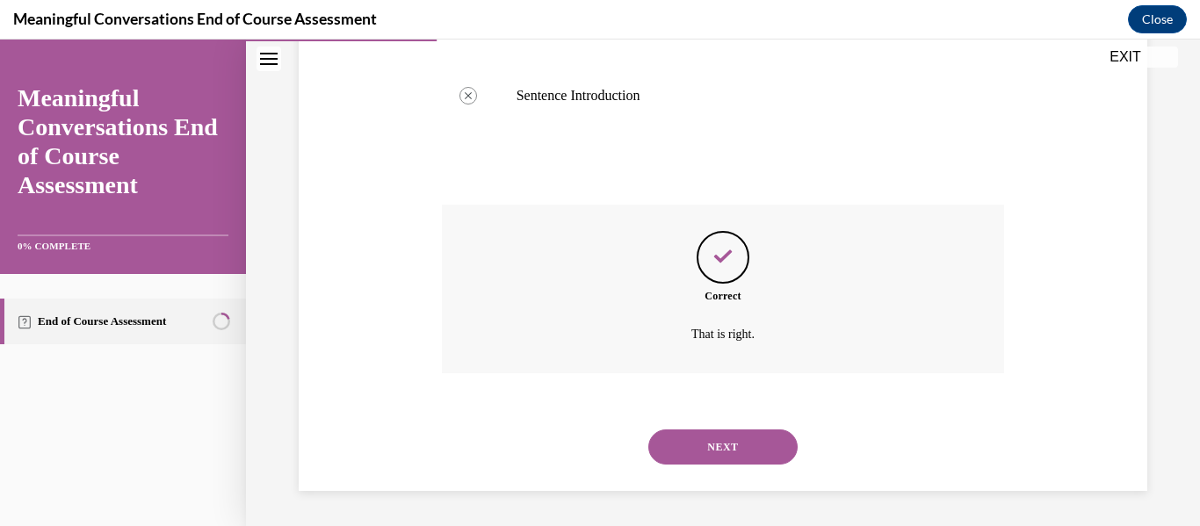
click at [740, 432] on button "NEXT" at bounding box center [723, 447] width 149 height 35
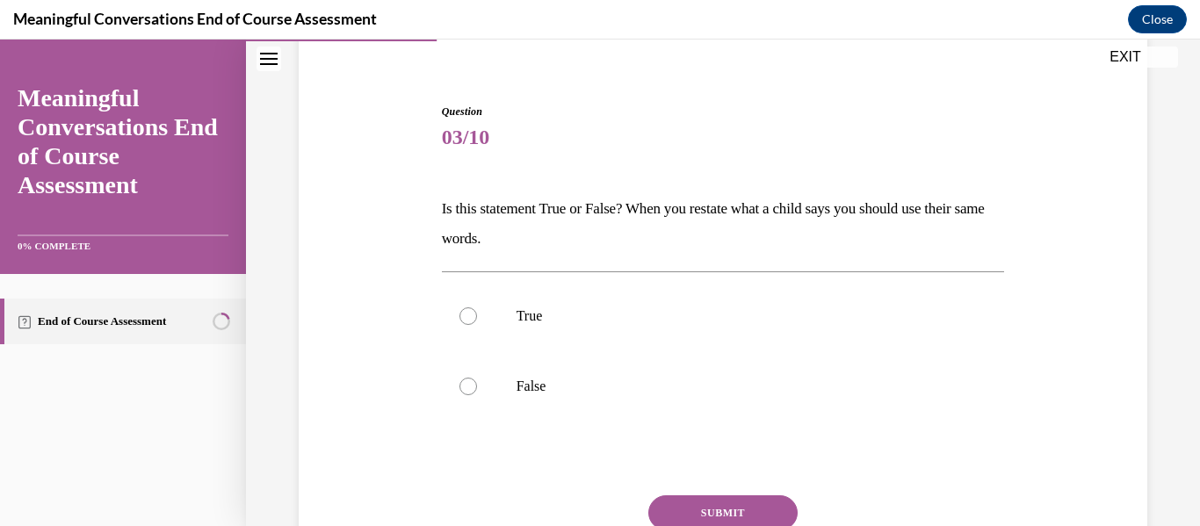
scroll to position [148, 0]
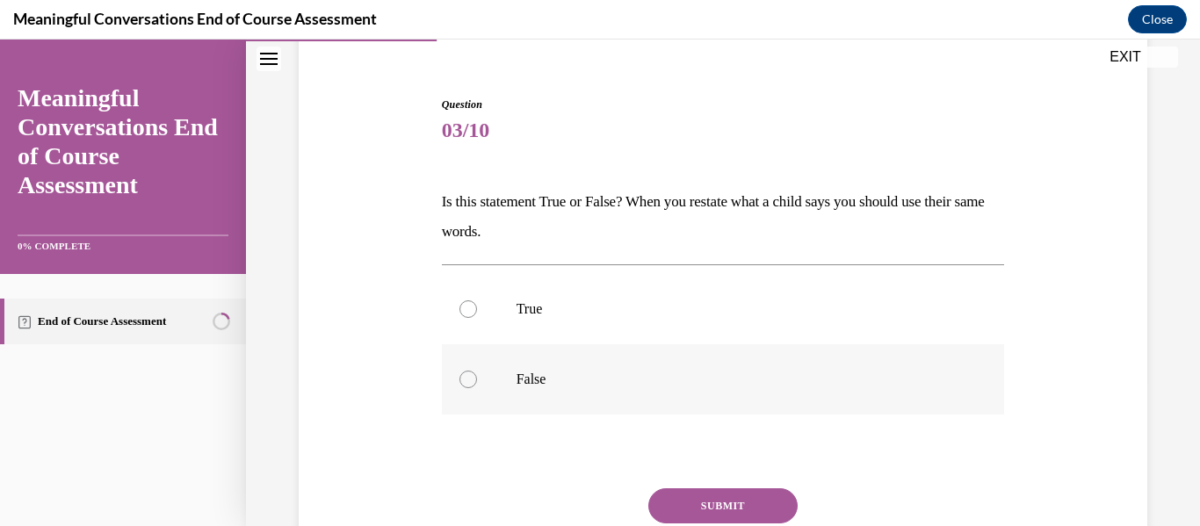
click at [707, 414] on label "False" at bounding box center [723, 379] width 563 height 70
click at [477, 388] on input "False" at bounding box center [469, 380] width 18 height 18
radio input "true"
click at [710, 499] on button "SUBMIT" at bounding box center [723, 506] width 149 height 35
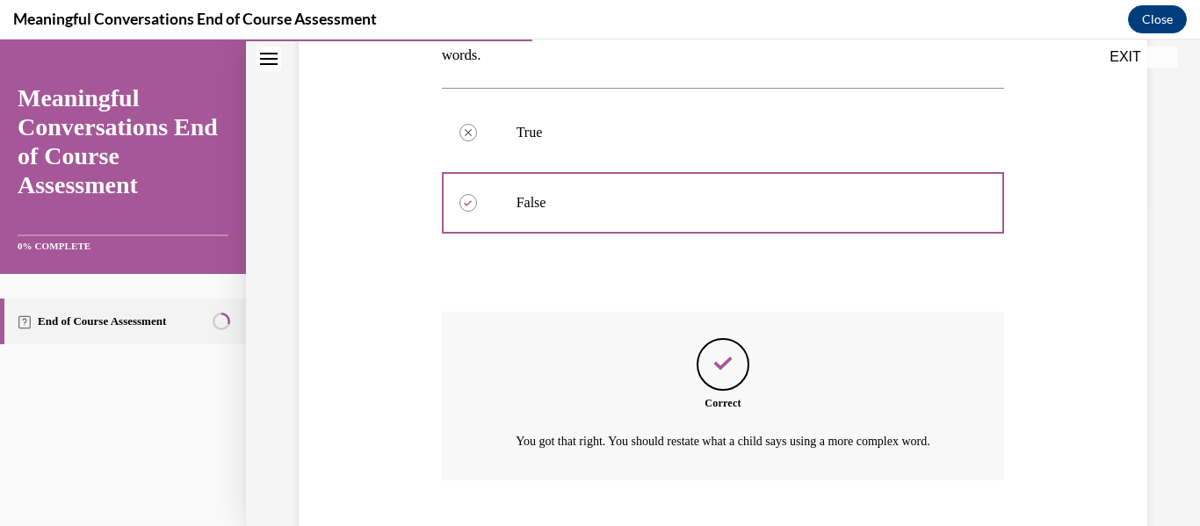
scroll to position [453, 0]
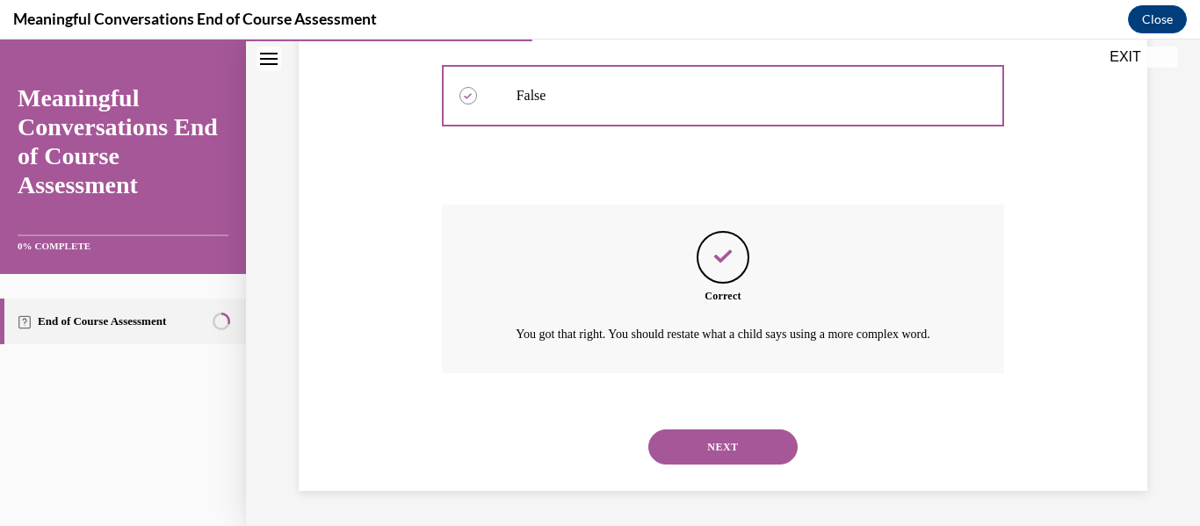
click at [738, 453] on button "NEXT" at bounding box center [723, 447] width 149 height 35
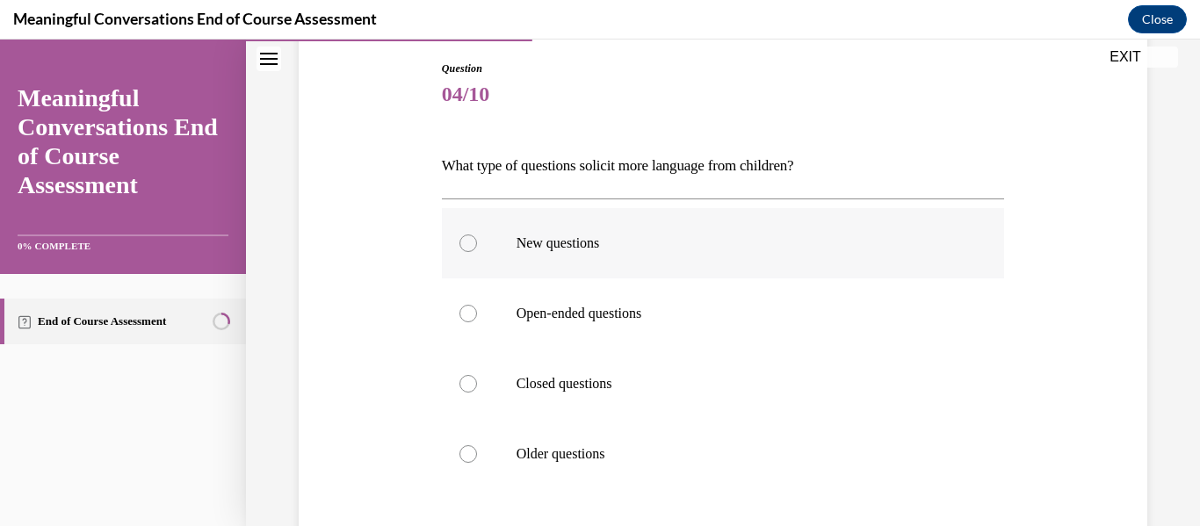
scroll to position [190, 0]
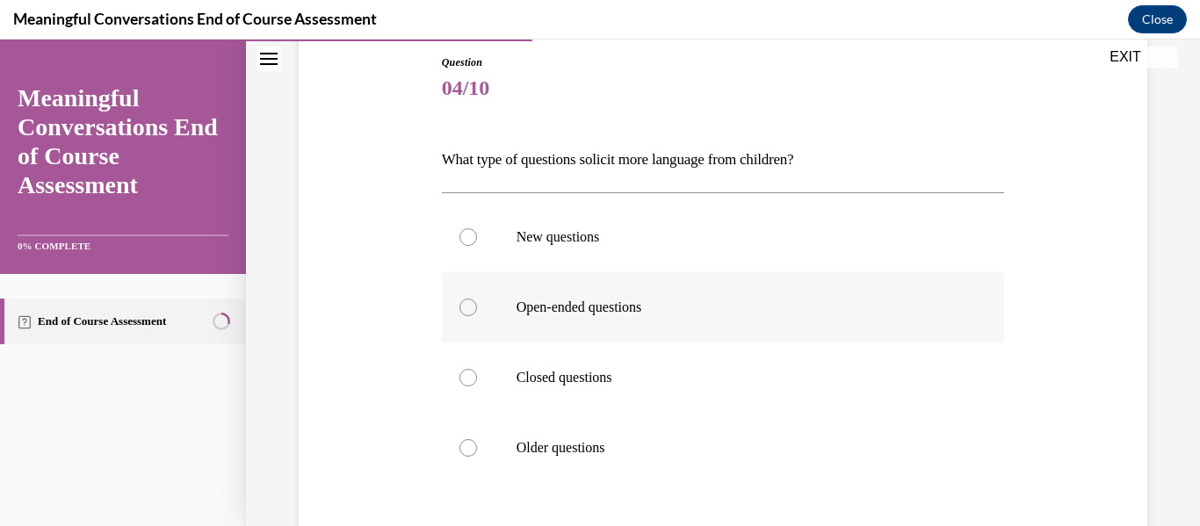
click at [670, 321] on label "Open-ended questions" at bounding box center [723, 307] width 563 height 70
click at [477, 316] on input "Open-ended questions" at bounding box center [469, 308] width 18 height 18
radio input "true"
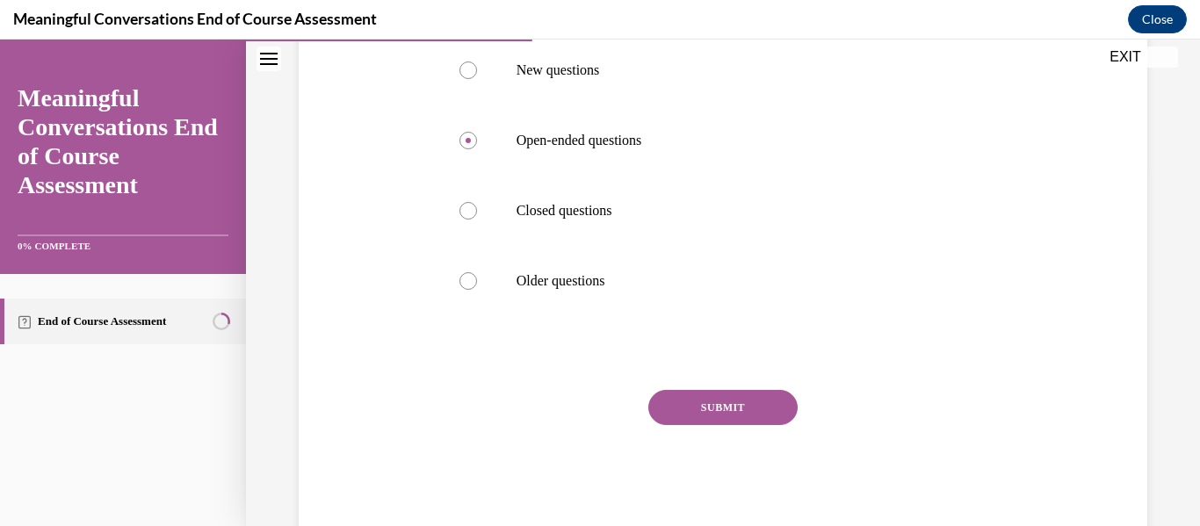
click at [717, 400] on button "SUBMIT" at bounding box center [723, 407] width 149 height 35
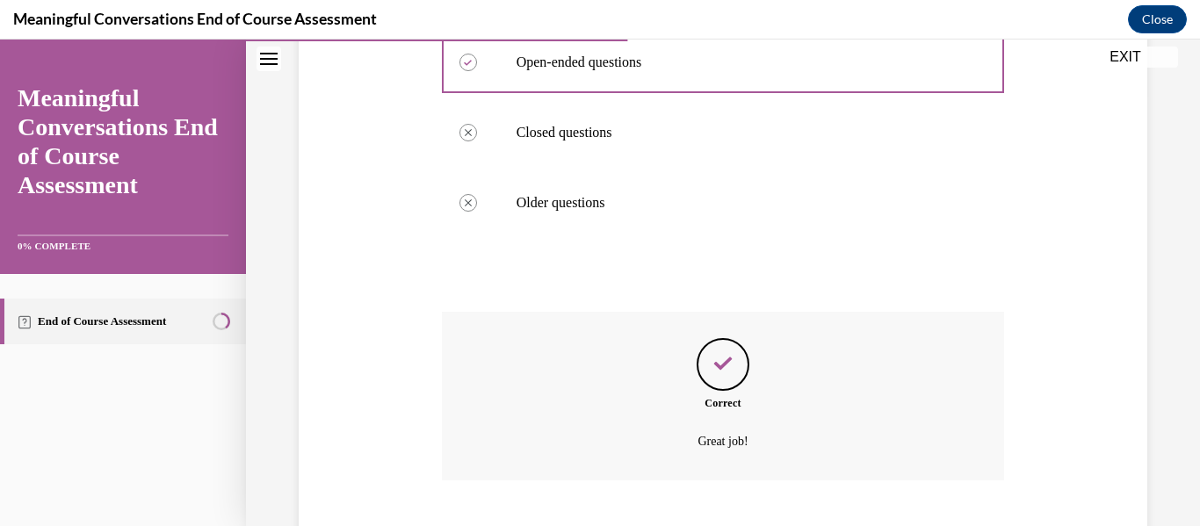
scroll to position [542, 0]
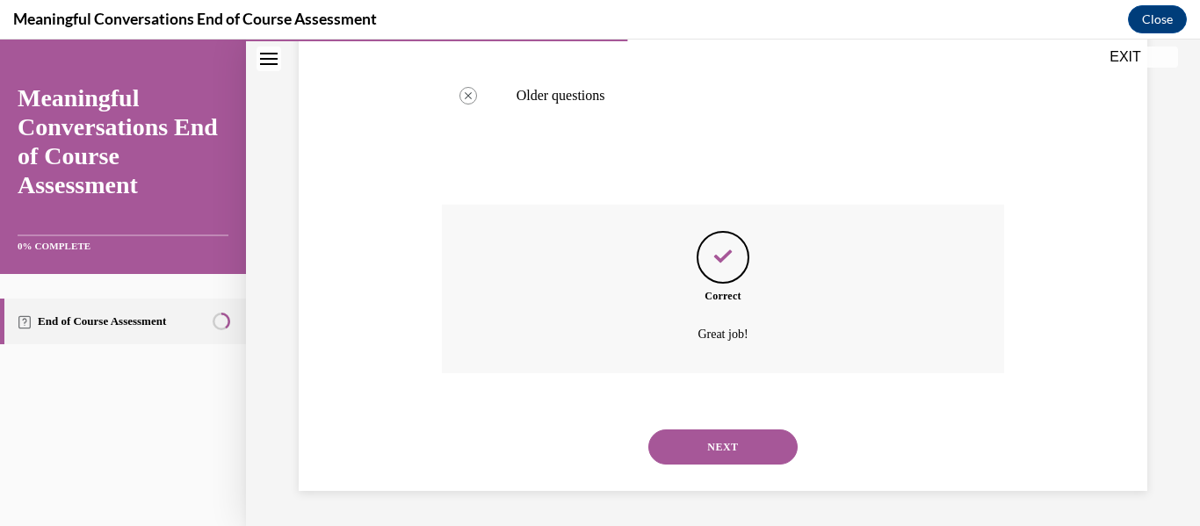
click at [737, 442] on button "NEXT" at bounding box center [723, 447] width 149 height 35
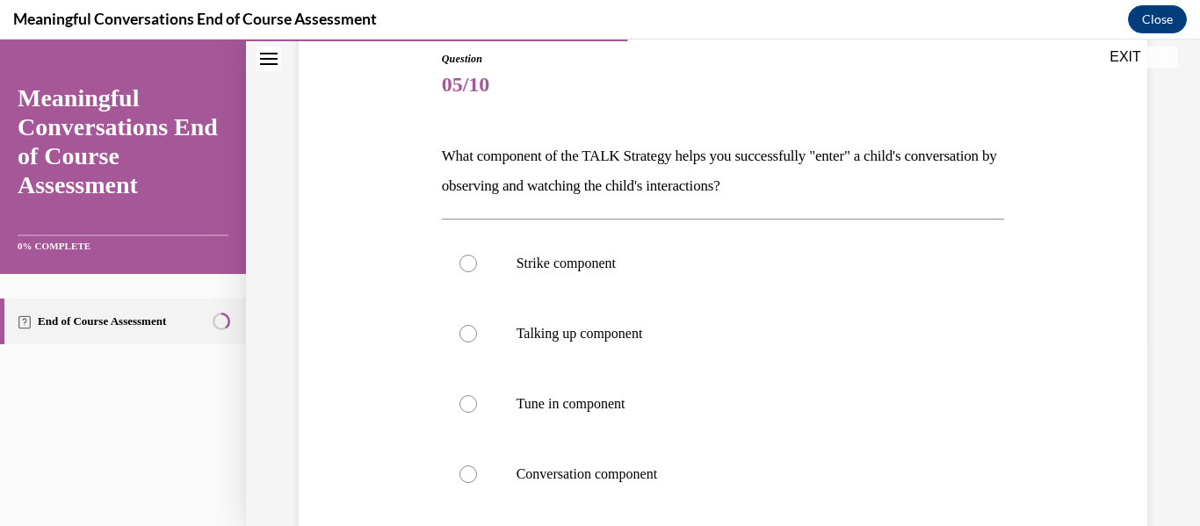
scroll to position [196, 0]
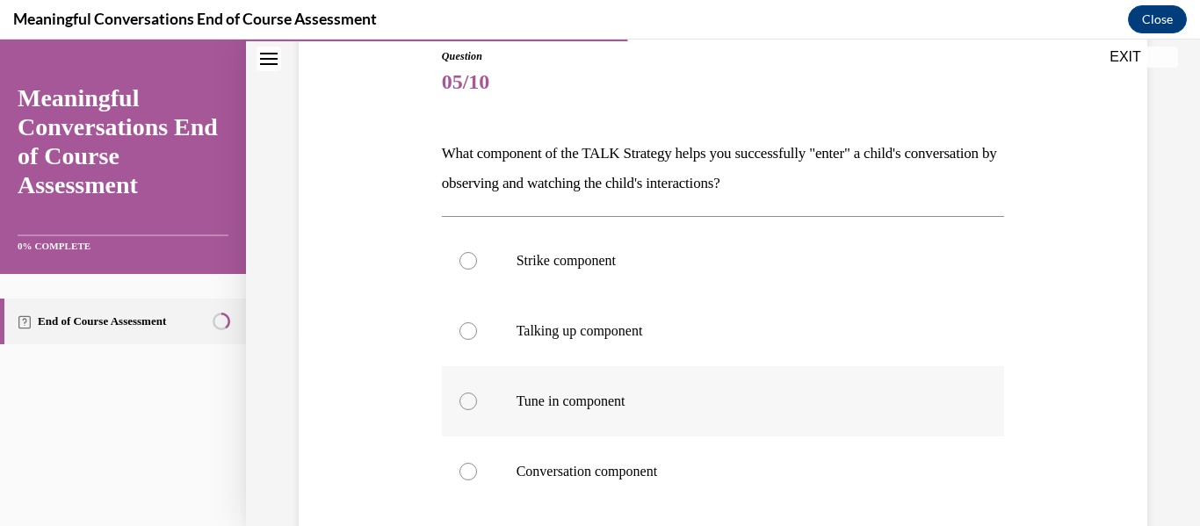
click at [681, 402] on p "Tune in component" at bounding box center [739, 402] width 445 height 18
click at [477, 402] on input "Tune in component" at bounding box center [469, 402] width 18 height 18
radio input "true"
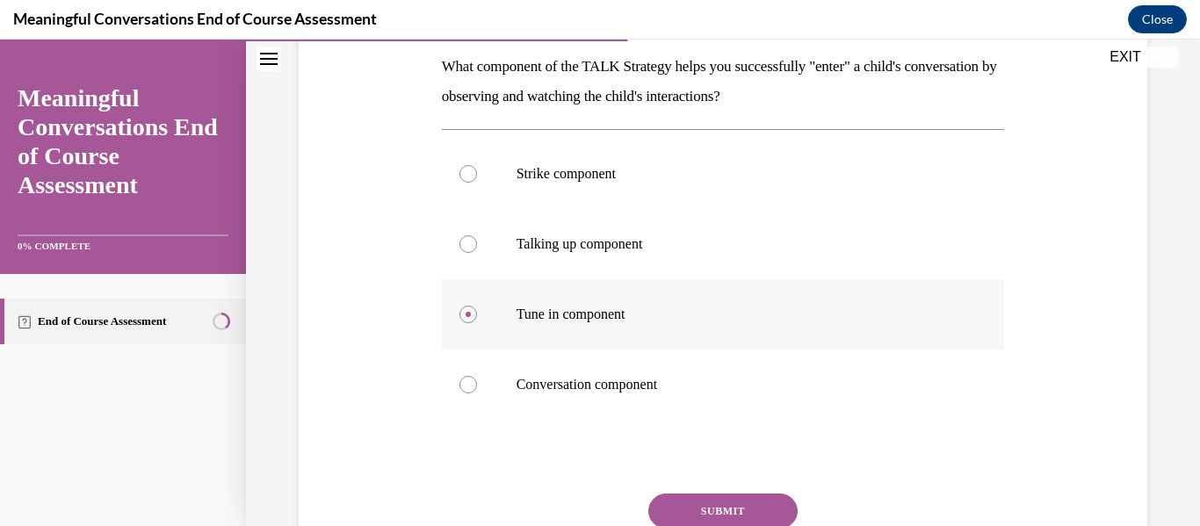
scroll to position [309, 0]
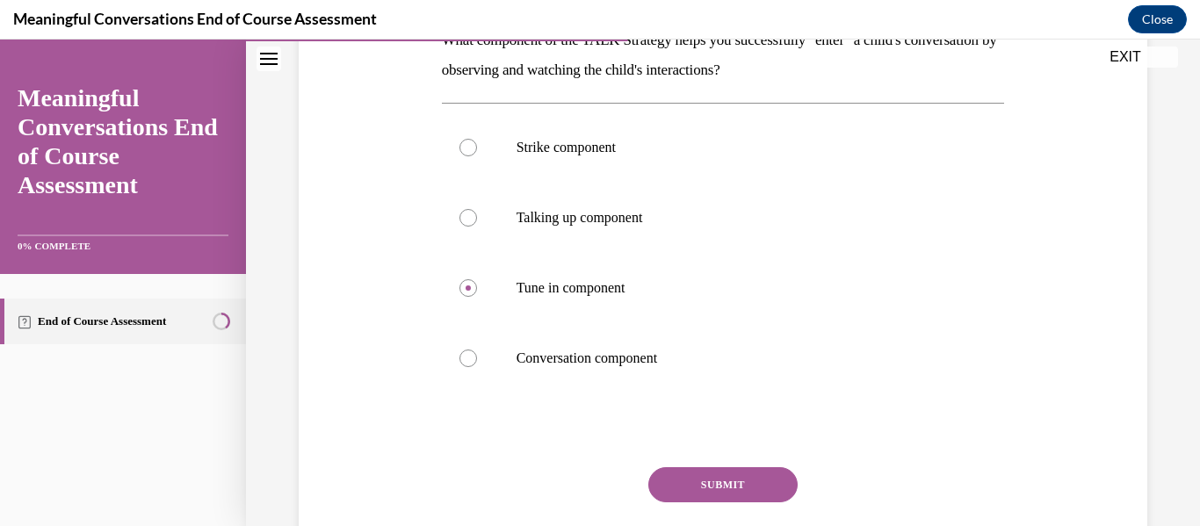
click at [710, 477] on button "SUBMIT" at bounding box center [723, 485] width 149 height 35
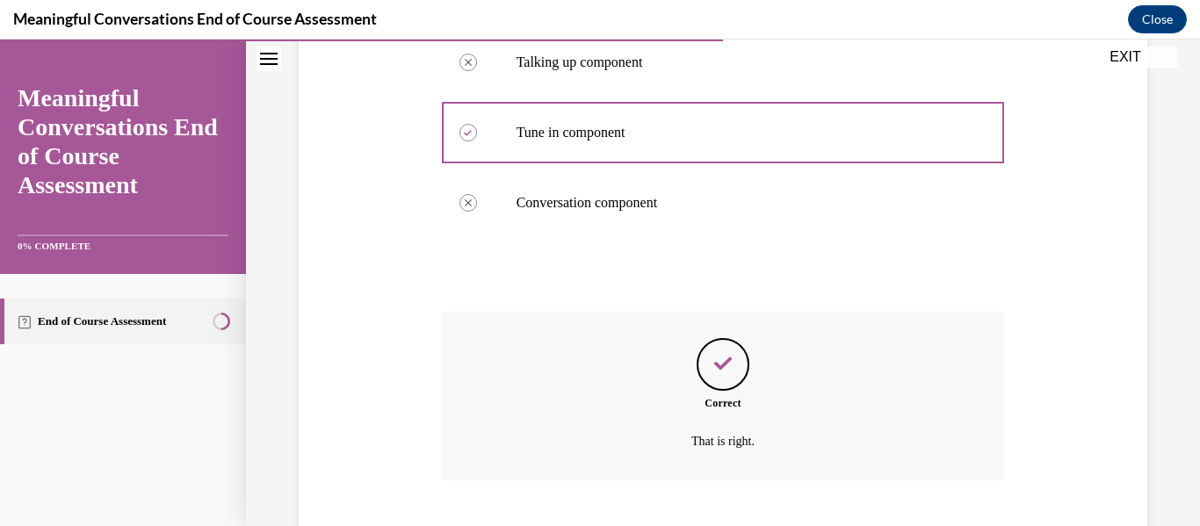
scroll to position [572, 0]
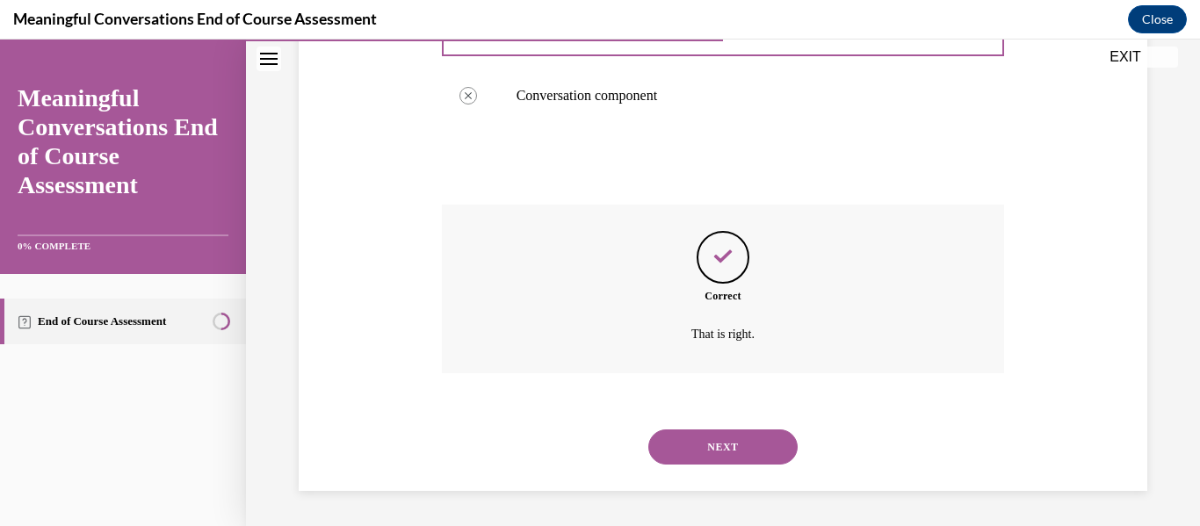
click at [729, 454] on button "NEXT" at bounding box center [723, 447] width 149 height 35
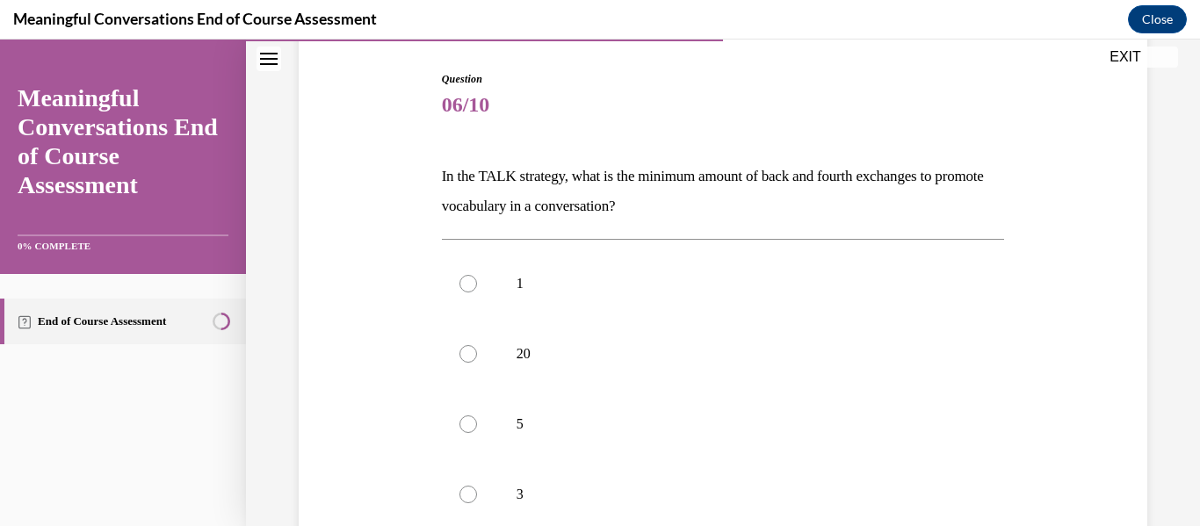
scroll to position [178, 0]
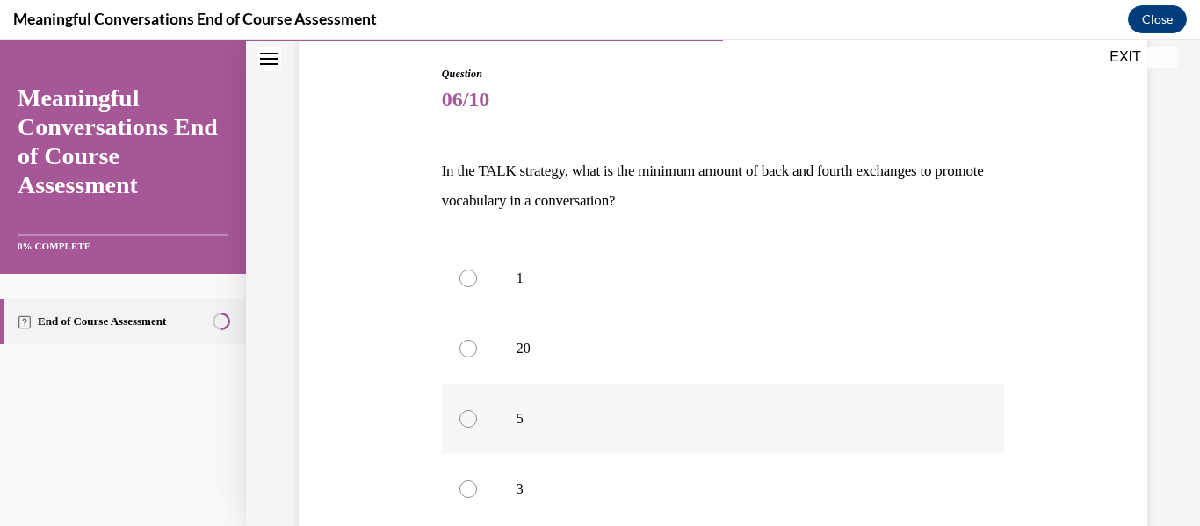
click at [673, 427] on p "5" at bounding box center [739, 419] width 445 height 18
click at [477, 427] on input "5" at bounding box center [469, 419] width 18 height 18
radio input "true"
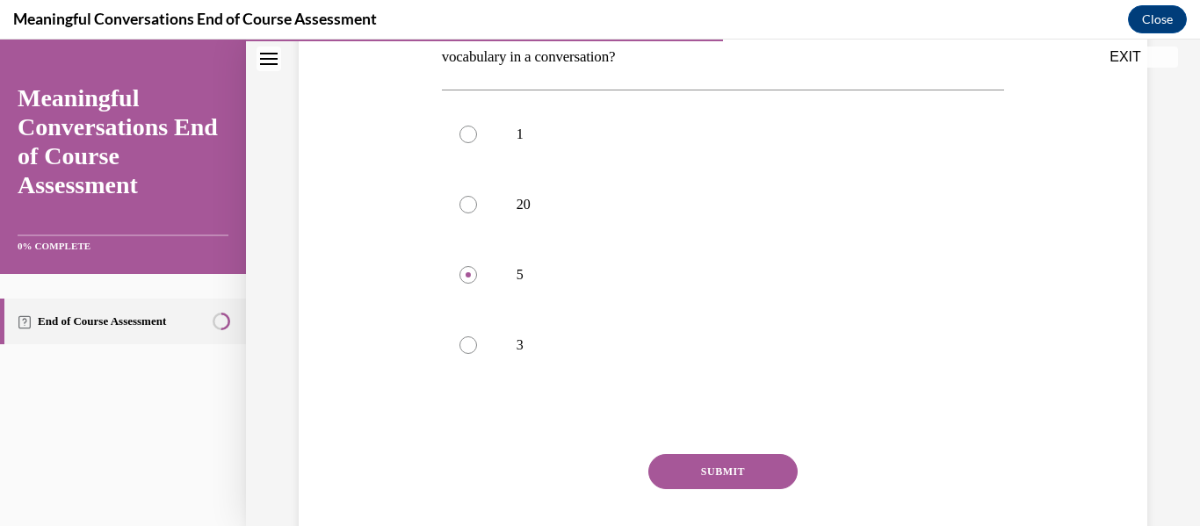
click at [726, 470] on button "SUBMIT" at bounding box center [723, 471] width 149 height 35
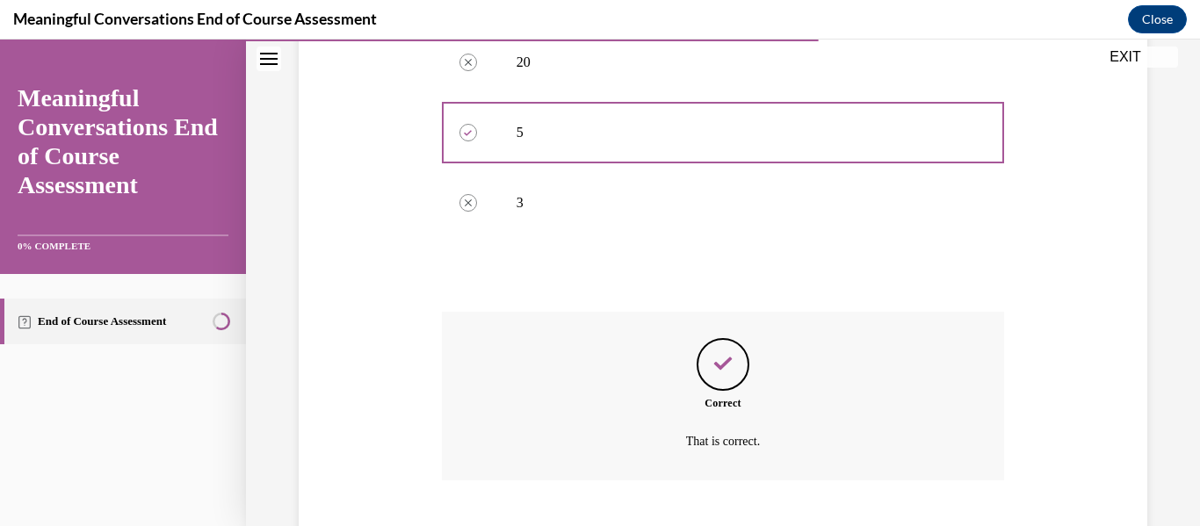
scroll to position [572, 0]
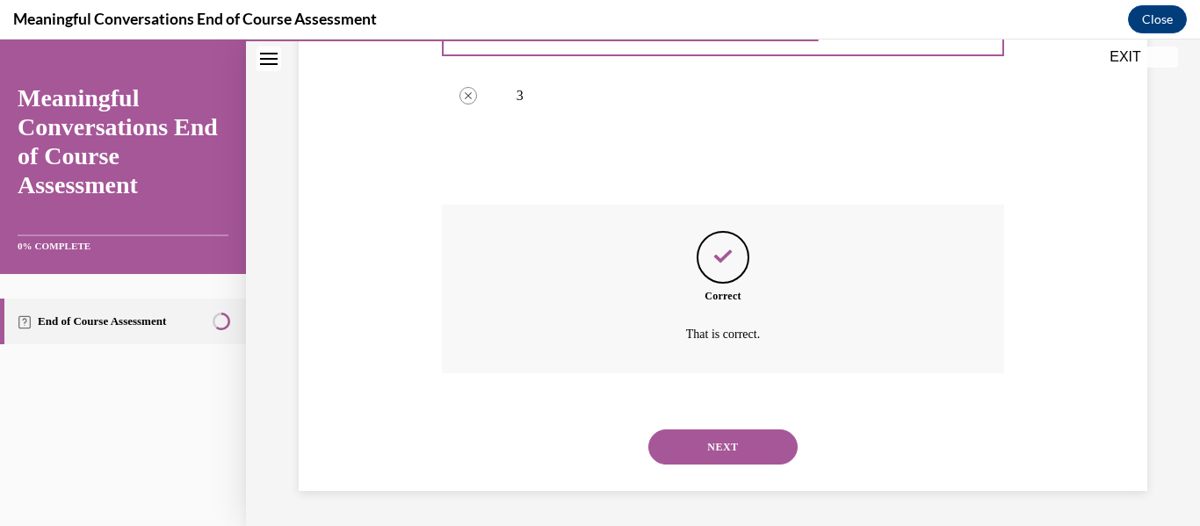
click at [736, 445] on button "NEXT" at bounding box center [723, 447] width 149 height 35
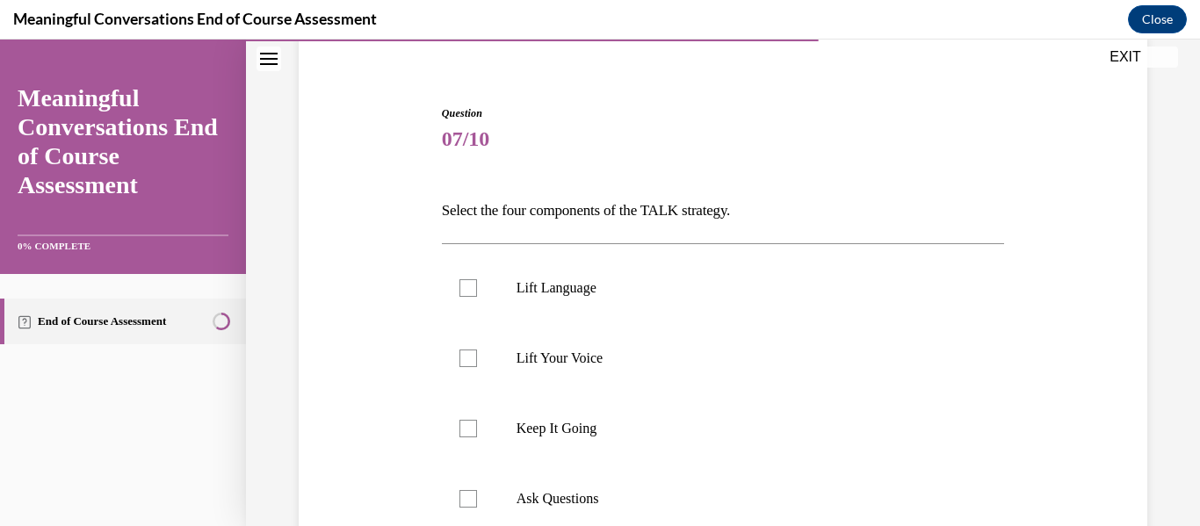
scroll to position [0, 0]
click at [689, 315] on label "Lift Language" at bounding box center [723, 286] width 563 height 70
click at [477, 295] on input "Lift Language" at bounding box center [469, 287] width 18 height 18
checkbox input "true"
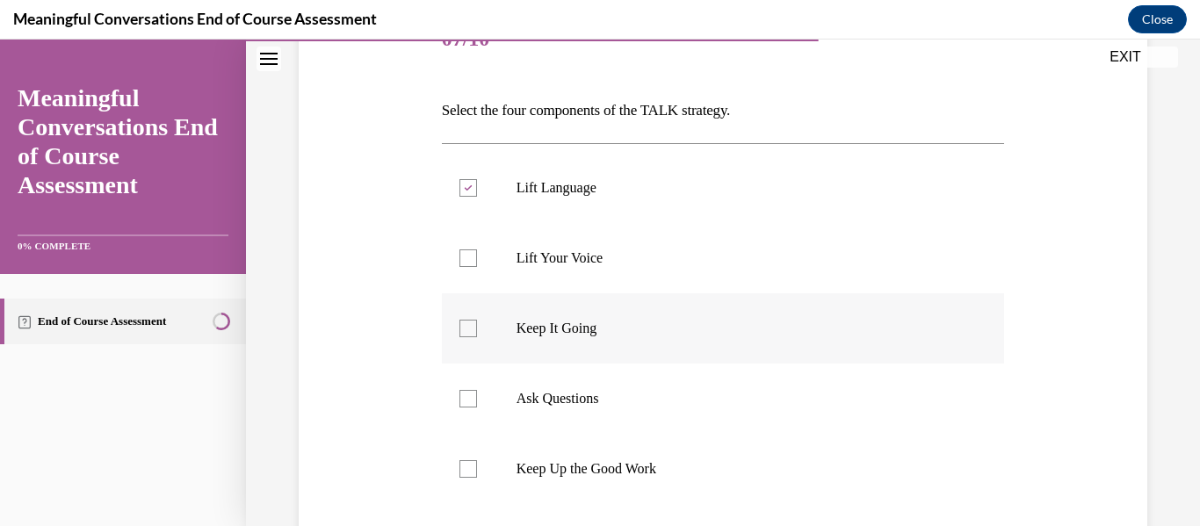
click at [665, 320] on p "Keep It Going" at bounding box center [739, 329] width 445 height 18
click at [477, 320] on input "Keep It Going" at bounding box center [469, 329] width 18 height 18
checkbox input "true"
click at [599, 392] on p "Ask Questions" at bounding box center [739, 399] width 445 height 18
click at [477, 392] on input "Ask Questions" at bounding box center [469, 399] width 18 height 18
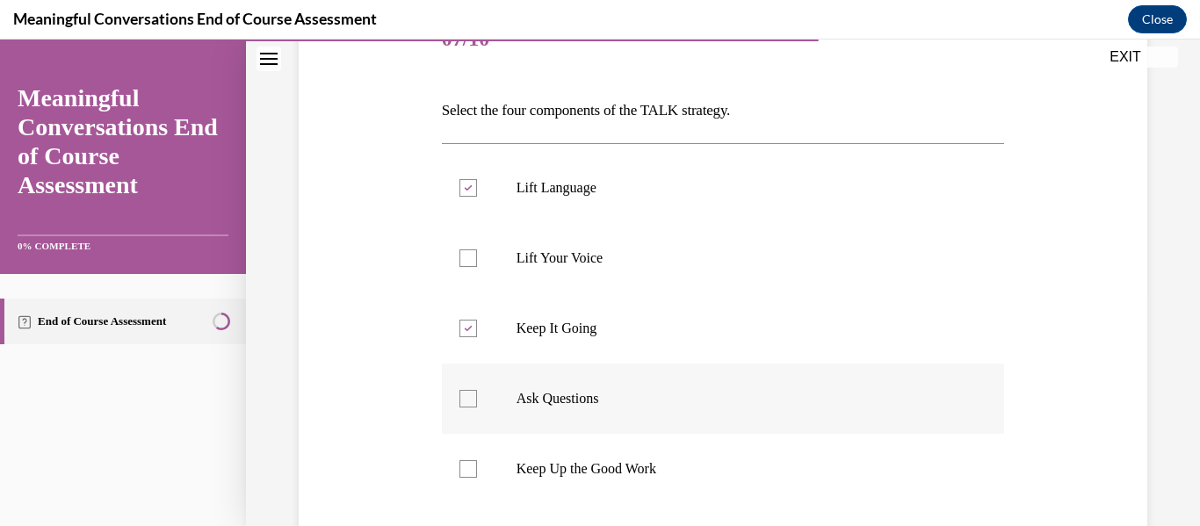
checkbox input "true"
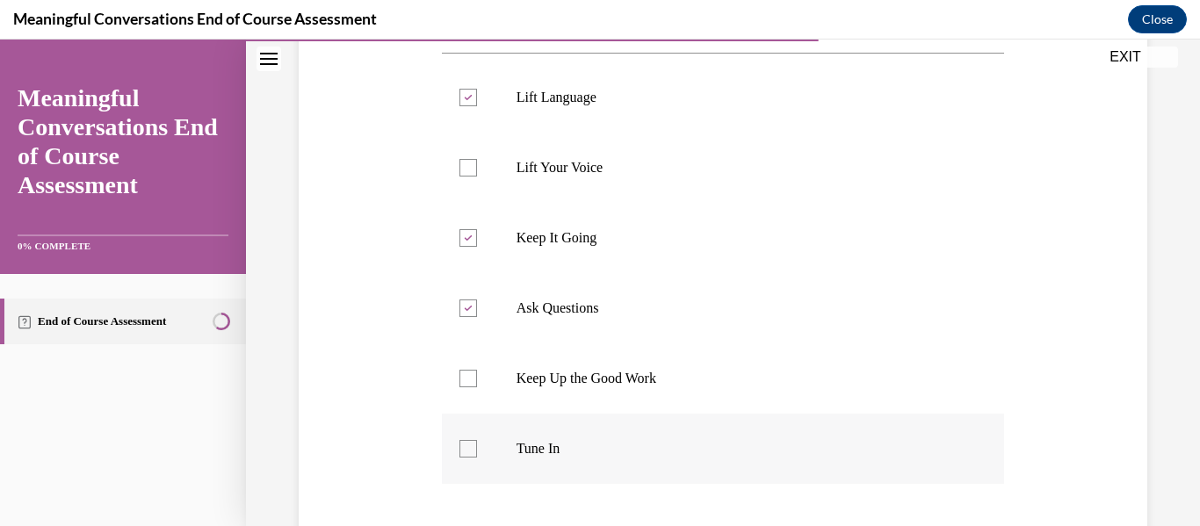
click at [583, 436] on label "Tune In" at bounding box center [723, 449] width 563 height 70
click at [477, 440] on input "Tune In" at bounding box center [469, 449] width 18 height 18
checkbox input "true"
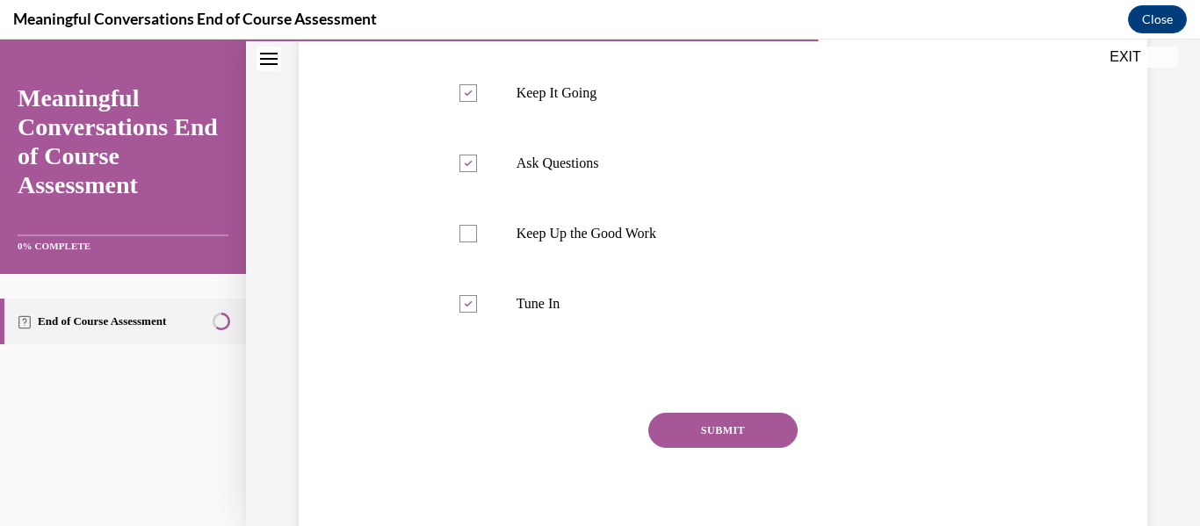
click at [726, 436] on button "SUBMIT" at bounding box center [723, 430] width 149 height 35
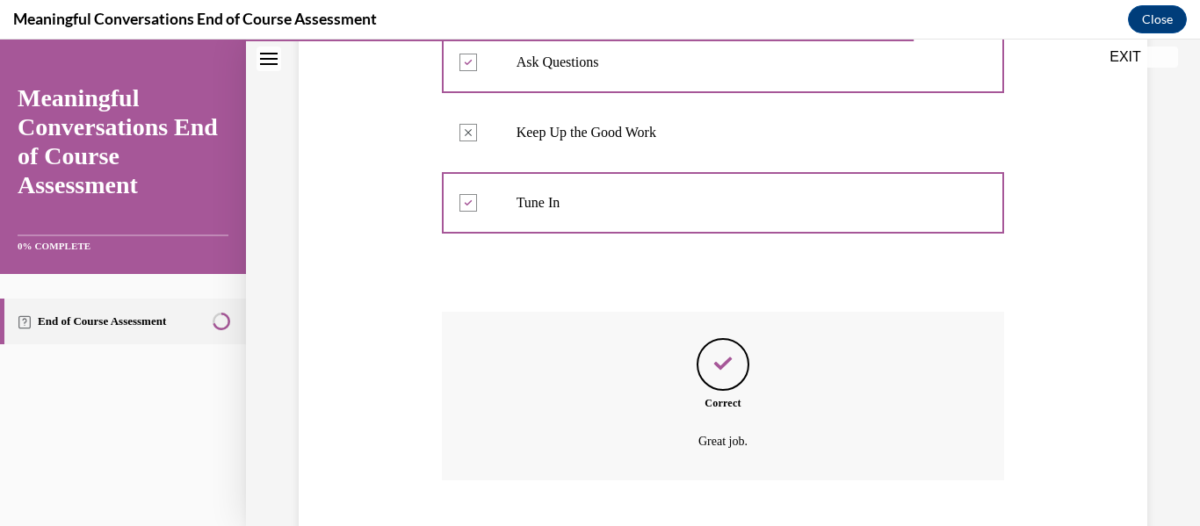
scroll to position [683, 0]
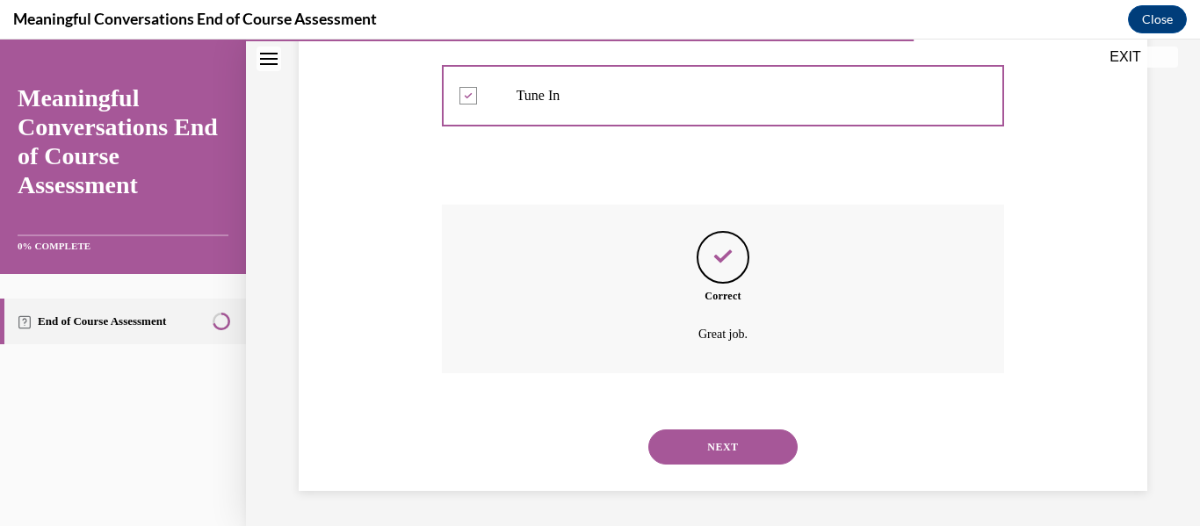
click at [734, 453] on button "NEXT" at bounding box center [723, 447] width 149 height 35
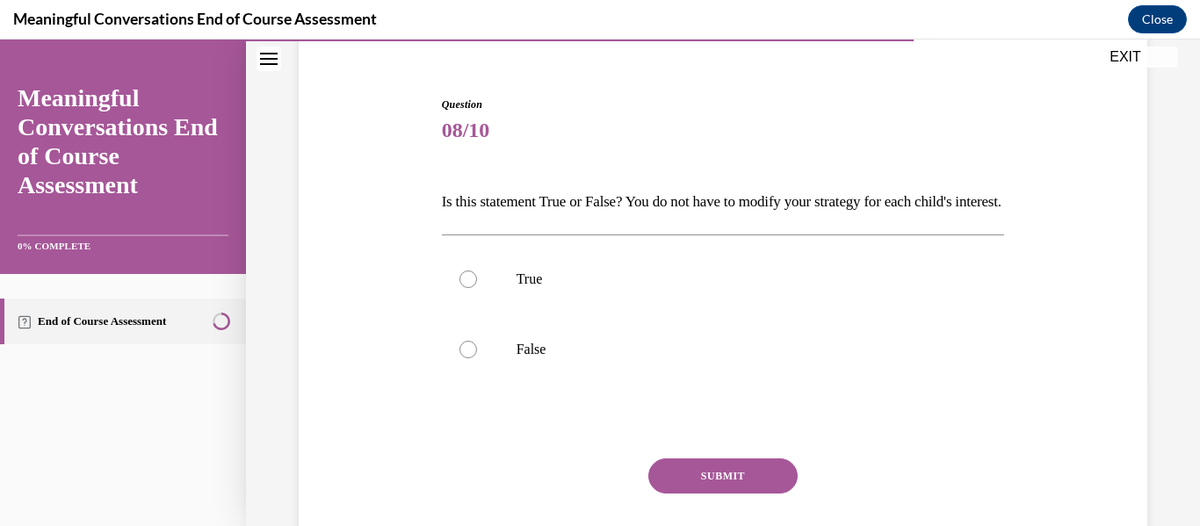
scroll to position [149, 0]
click at [657, 383] on label "False" at bounding box center [723, 348] width 563 height 70
click at [477, 357] on input "False" at bounding box center [469, 348] width 18 height 18
radio input "true"
click at [714, 492] on button "SUBMIT" at bounding box center [723, 474] width 149 height 35
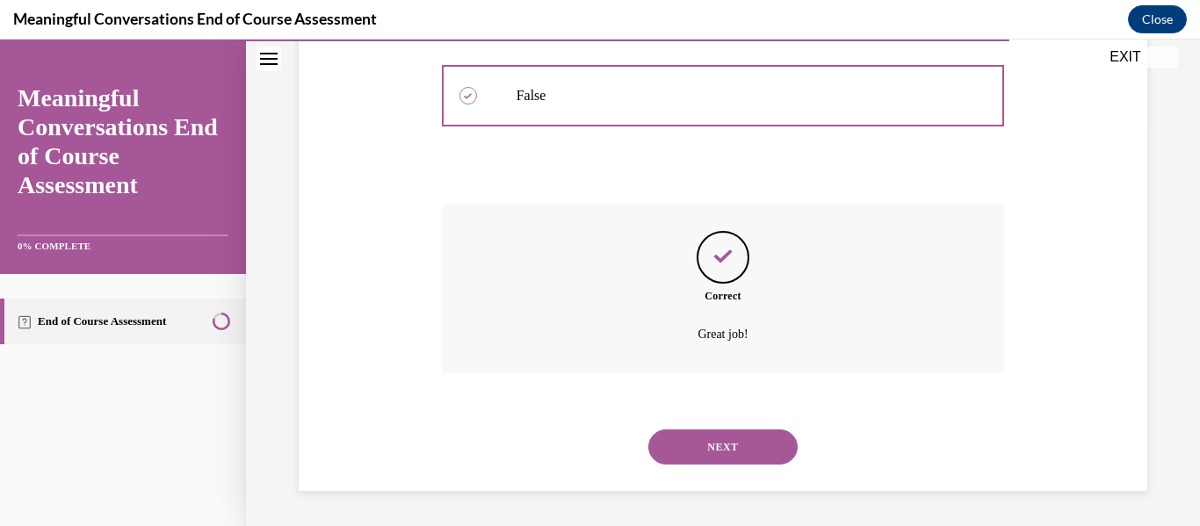
scroll to position [431, 0]
click at [729, 451] on button "NEXT" at bounding box center [723, 447] width 149 height 35
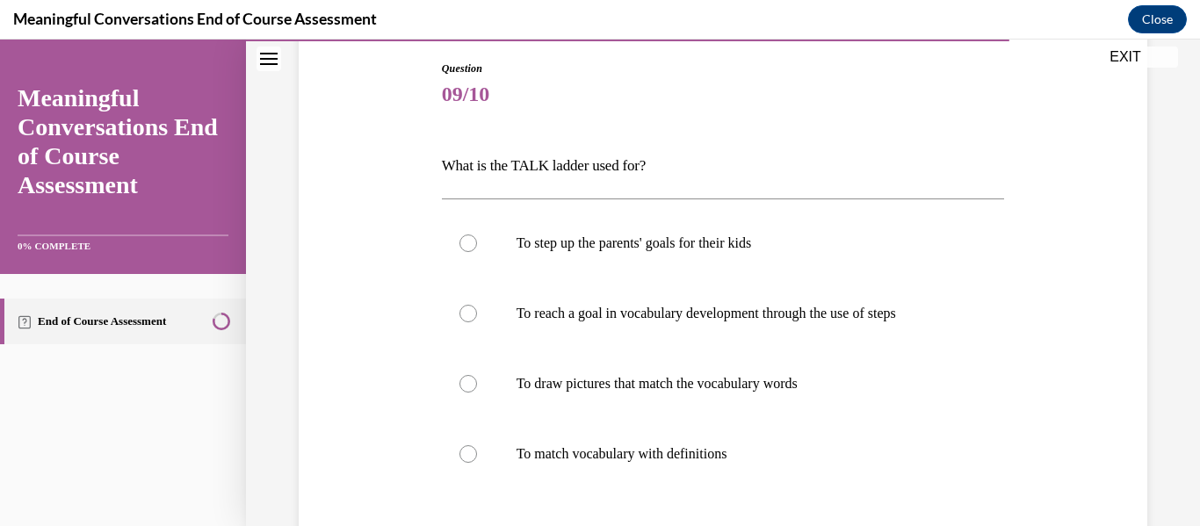
scroll to position [185, 0]
click at [785, 332] on label "To reach a goal in vocabulary development through the use of steps" at bounding box center [723, 313] width 563 height 70
click at [477, 322] on input "To reach a goal in vocabulary development through the use of steps" at bounding box center [469, 313] width 18 height 18
radio input "true"
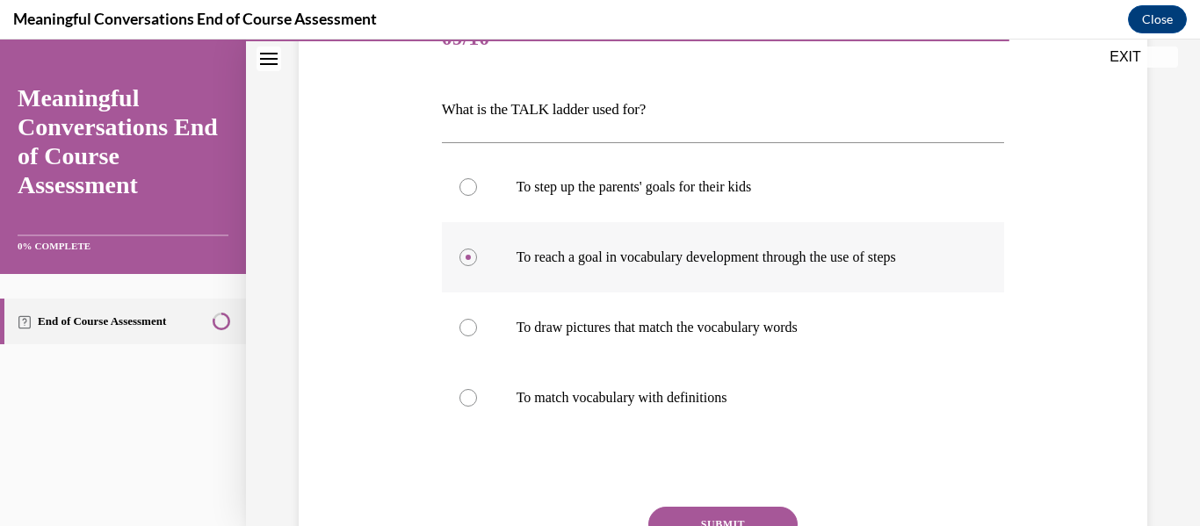
scroll to position [246, 0]
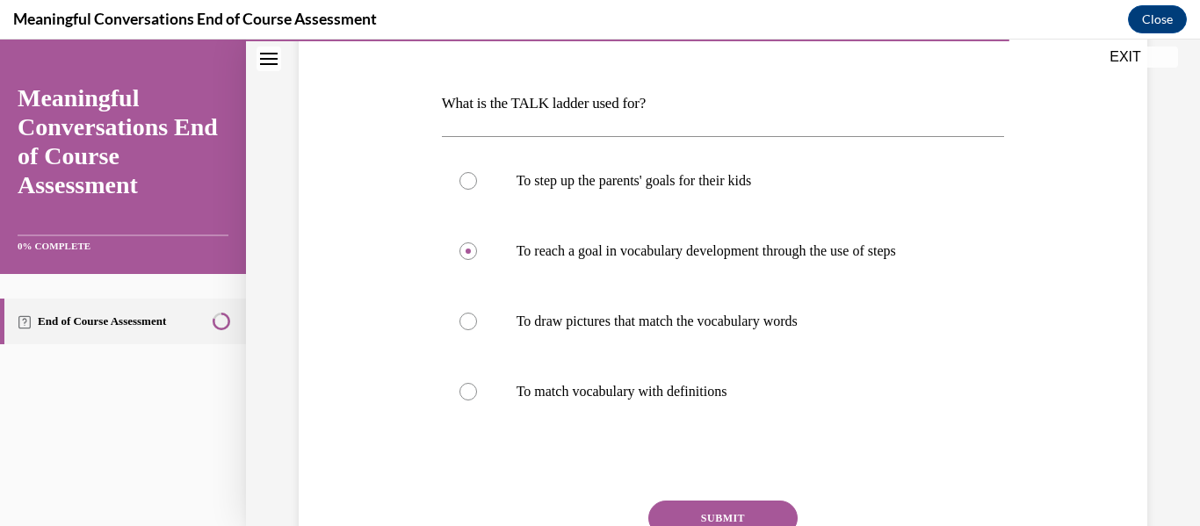
click at [741, 518] on button "SUBMIT" at bounding box center [723, 518] width 149 height 35
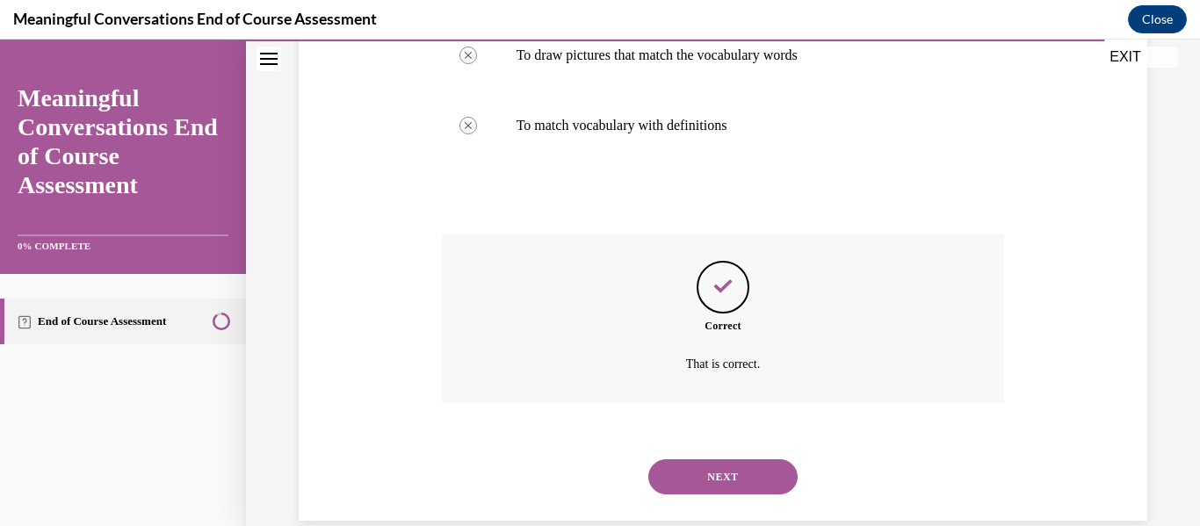
scroll to position [542, 0]
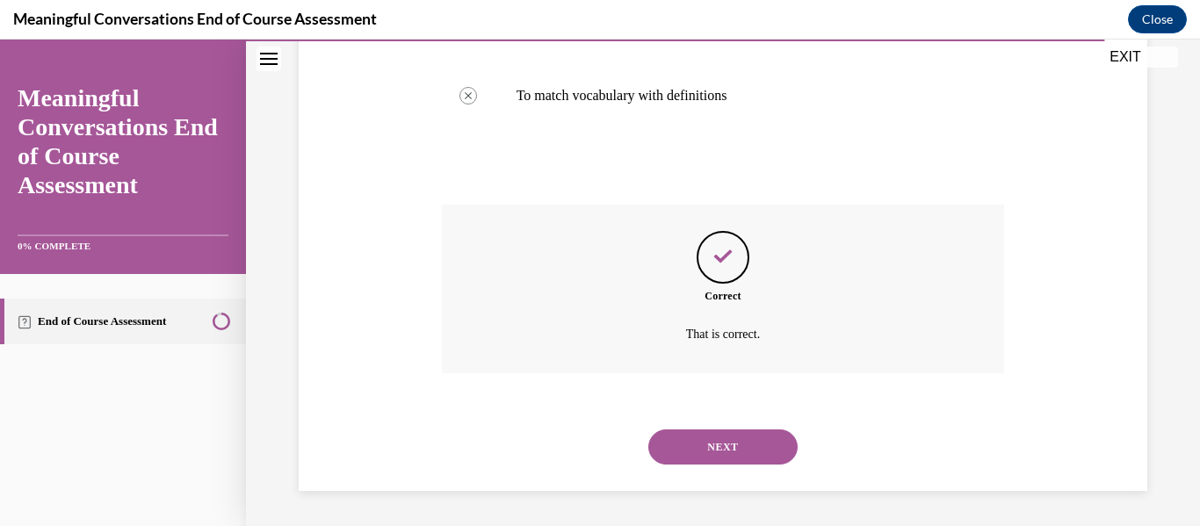
click at [744, 452] on button "NEXT" at bounding box center [723, 447] width 149 height 35
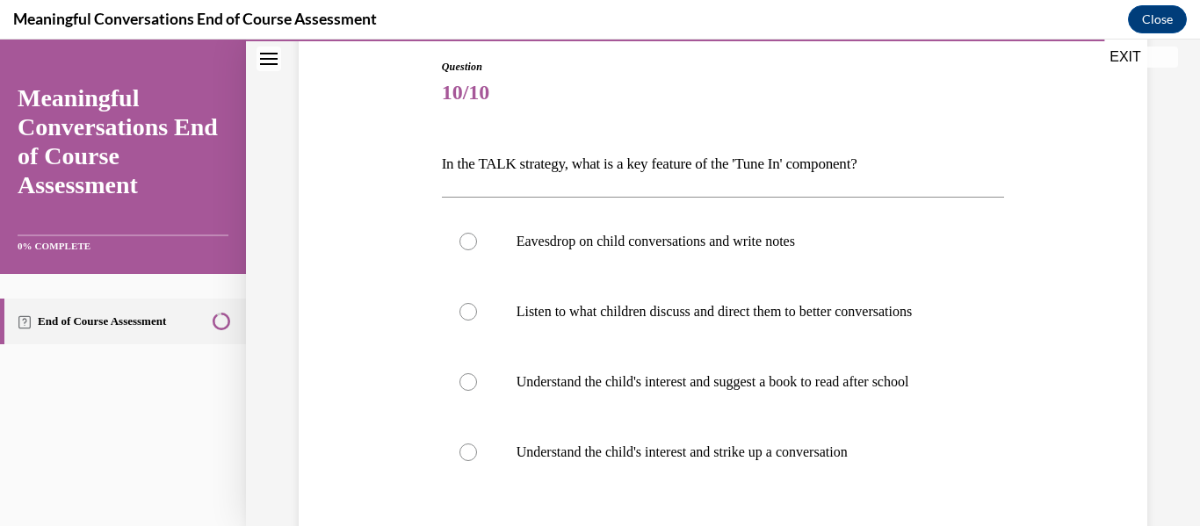
scroll to position [190, 0]
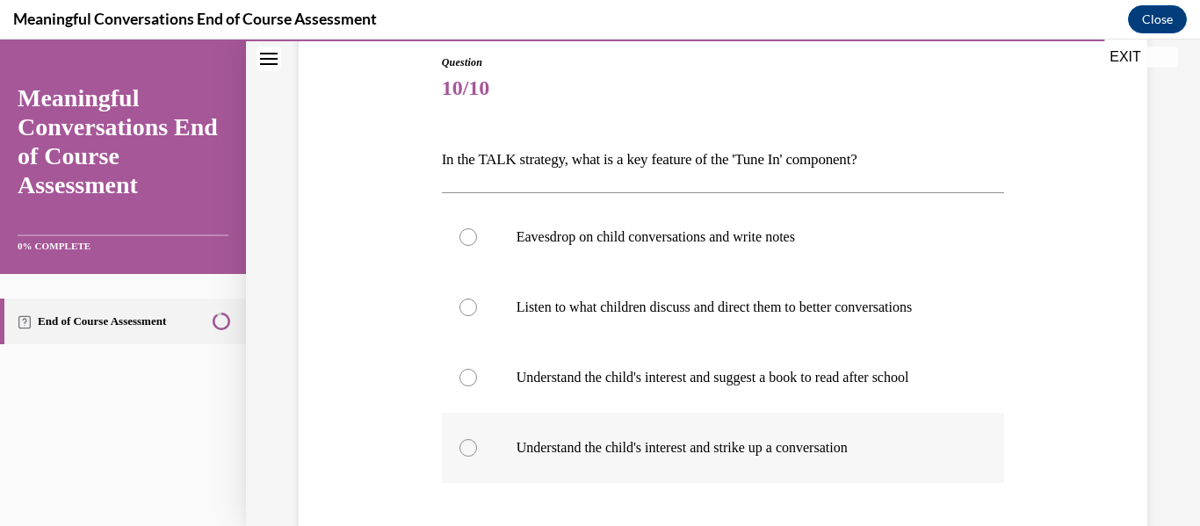
click at [733, 449] on p "Understand the child's interest and strike up a conversation" at bounding box center [739, 448] width 445 height 18
click at [477, 449] on input "Understand the child's interest and strike up a conversation" at bounding box center [469, 448] width 18 height 18
radio input "true"
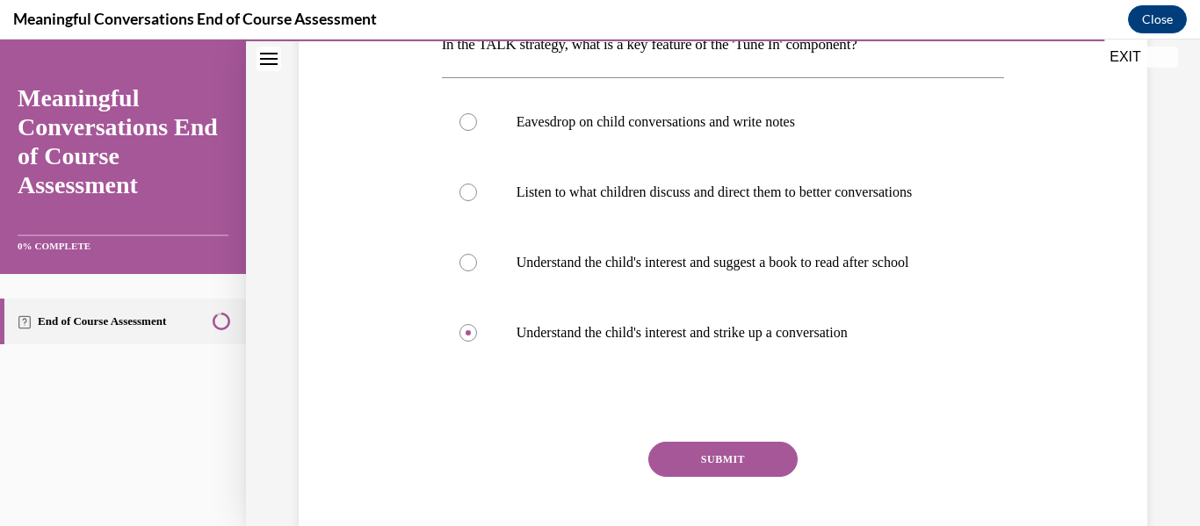
click at [734, 463] on button "SUBMIT" at bounding box center [723, 459] width 149 height 35
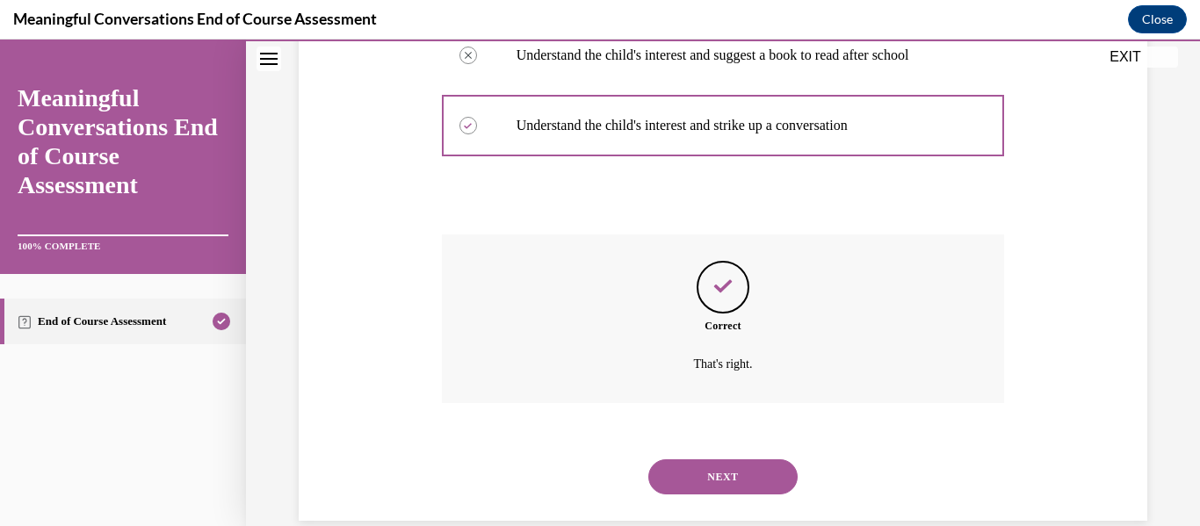
scroll to position [542, 0]
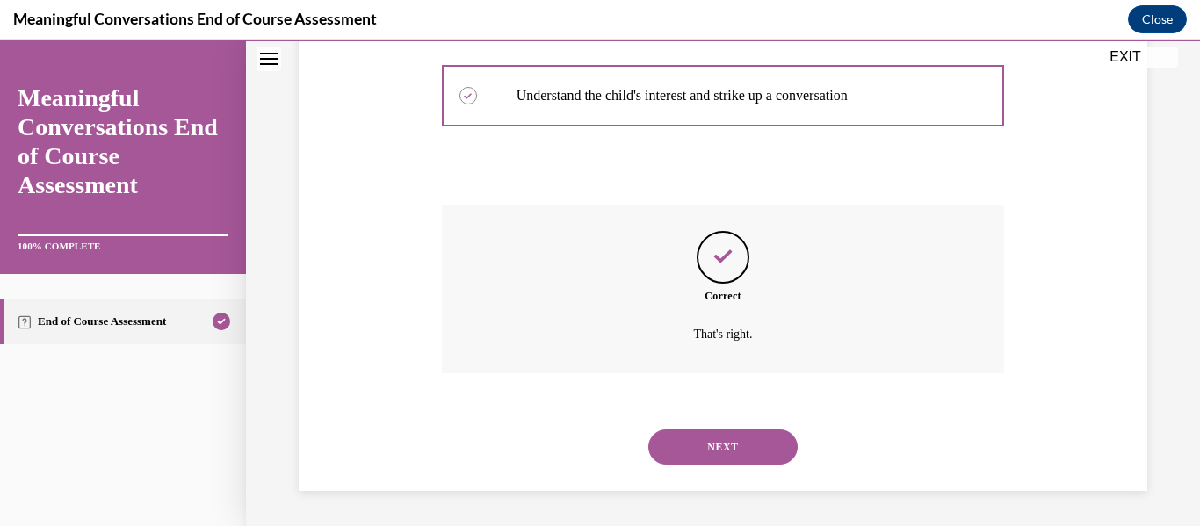
click at [745, 445] on button "NEXT" at bounding box center [723, 447] width 149 height 35
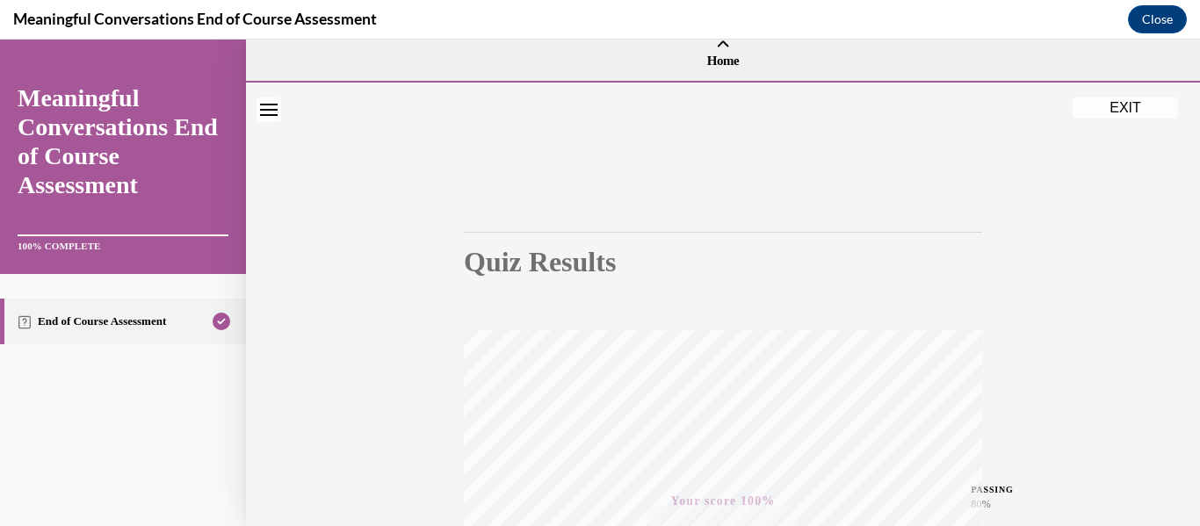
scroll to position [3, 0]
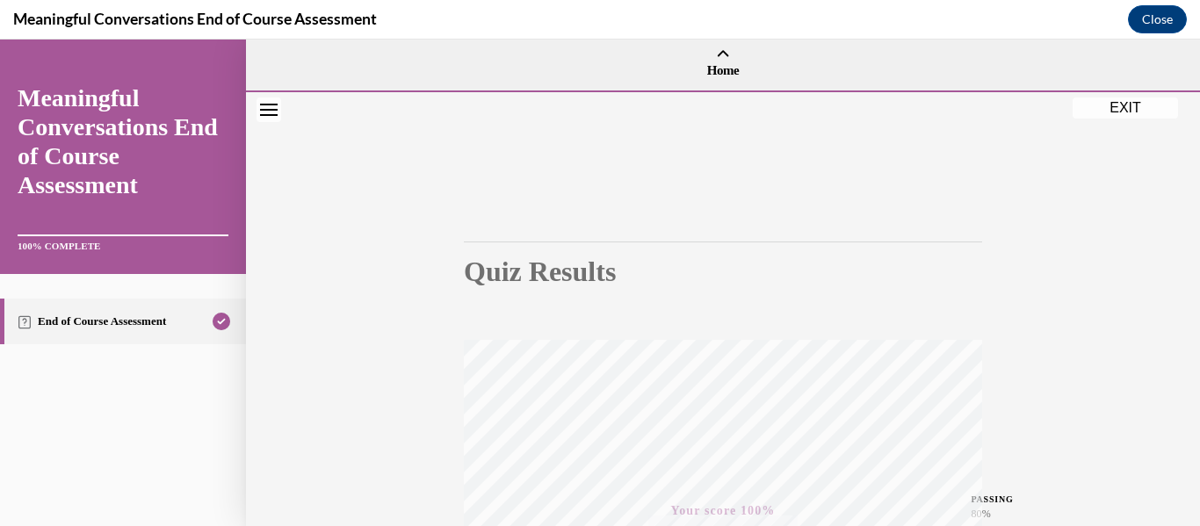
click at [1125, 109] on button "EXIT" at bounding box center [1125, 108] width 105 height 21
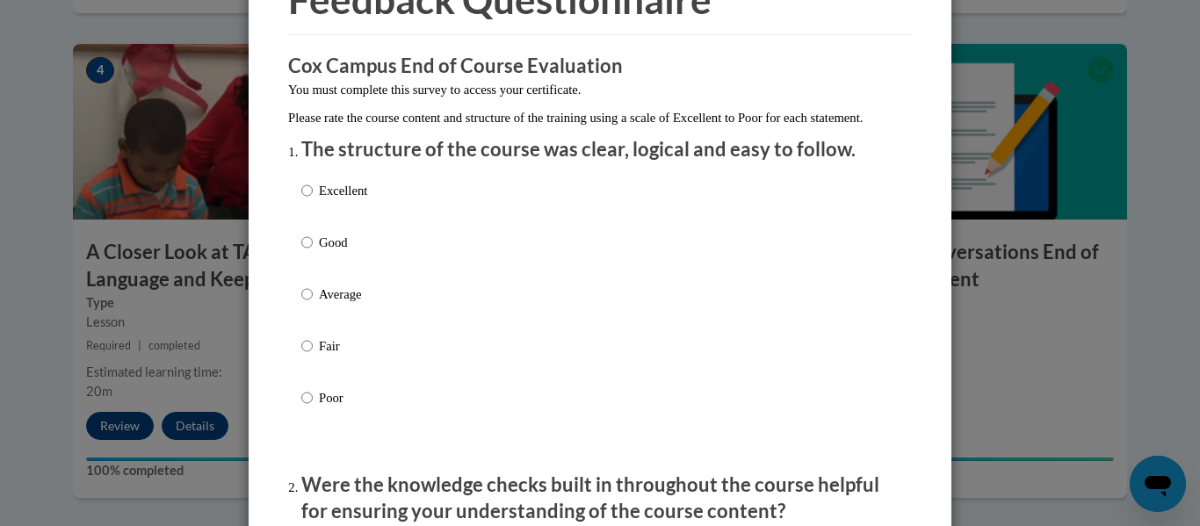
scroll to position [110, 0]
click at [324, 199] on p "Excellent" at bounding box center [343, 189] width 48 height 19
click at [313, 199] on input "Excellent" at bounding box center [306, 189] width 11 height 19
radio input "true"
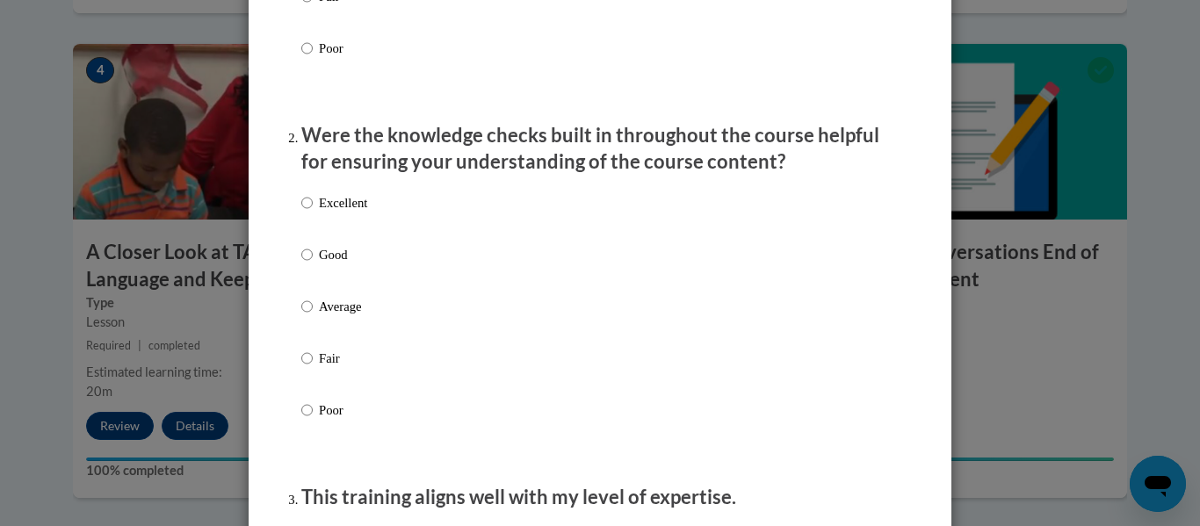
scroll to position [482, 0]
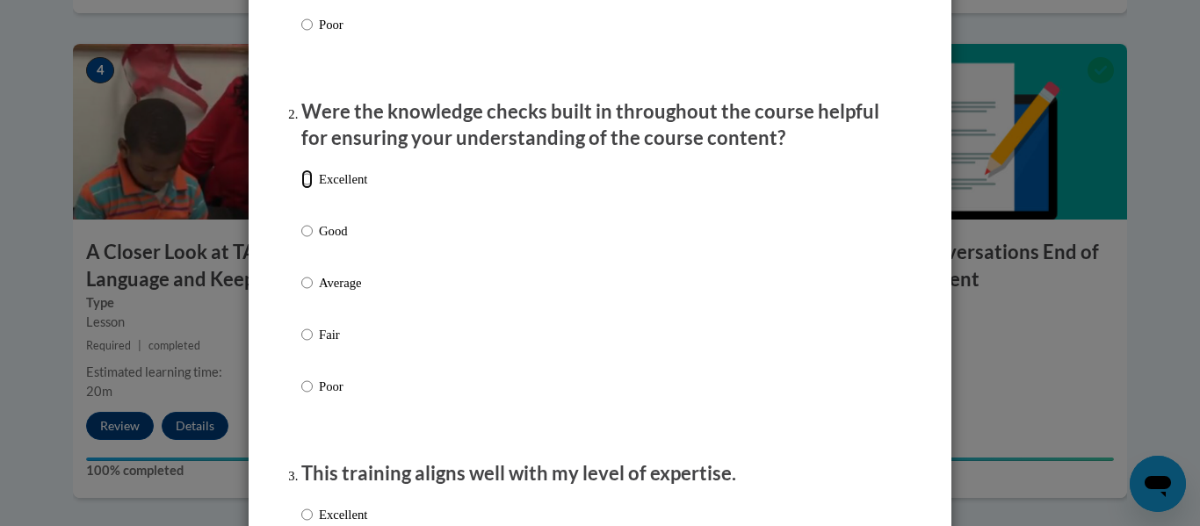
click at [310, 189] on input "Excellent" at bounding box center [306, 179] width 11 height 19
radio input "true"
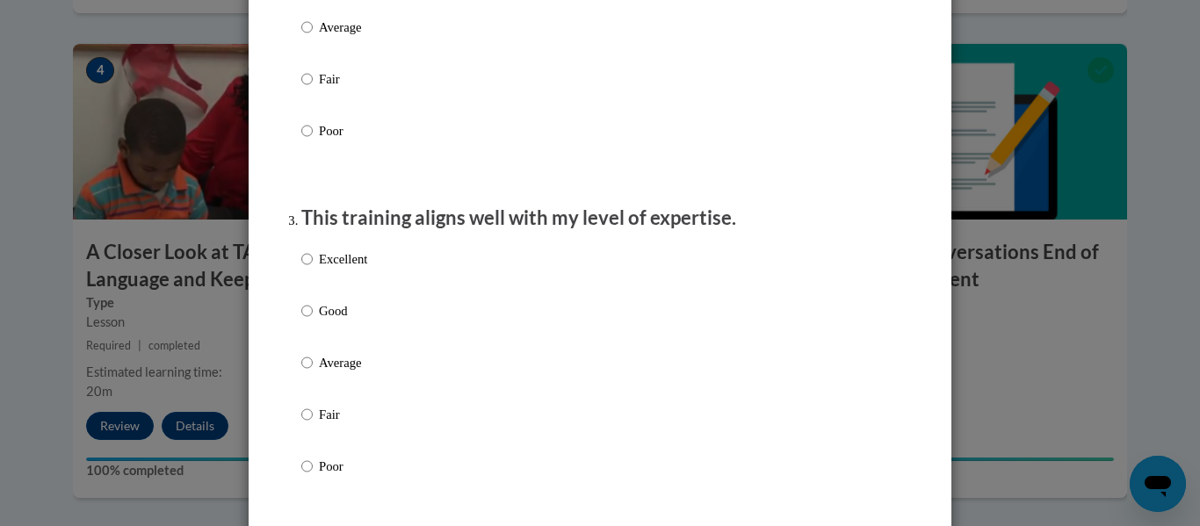
scroll to position [744, 0]
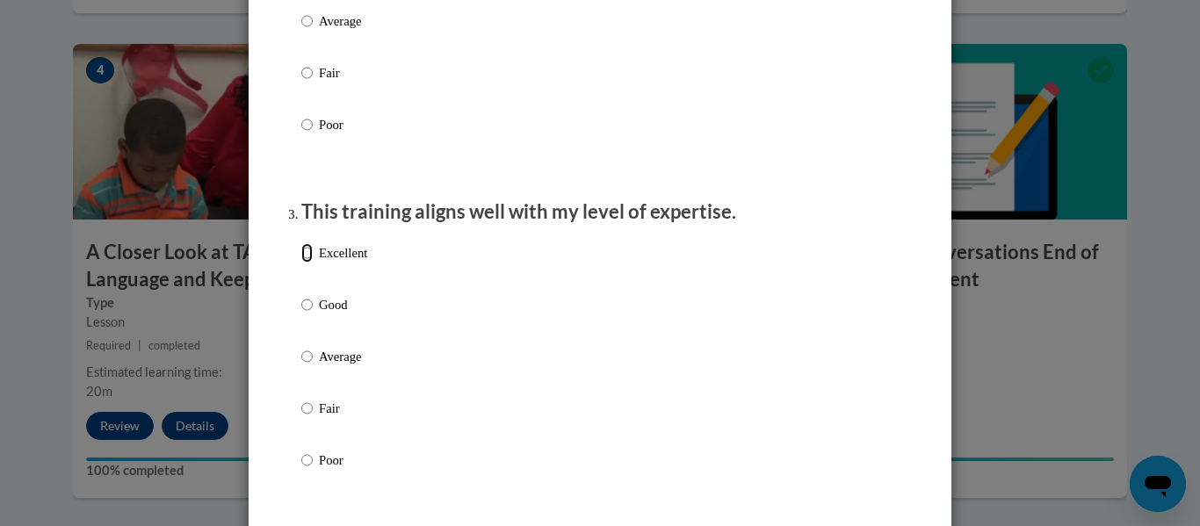
click at [309, 263] on input "Excellent" at bounding box center [306, 252] width 11 height 19
radio input "true"
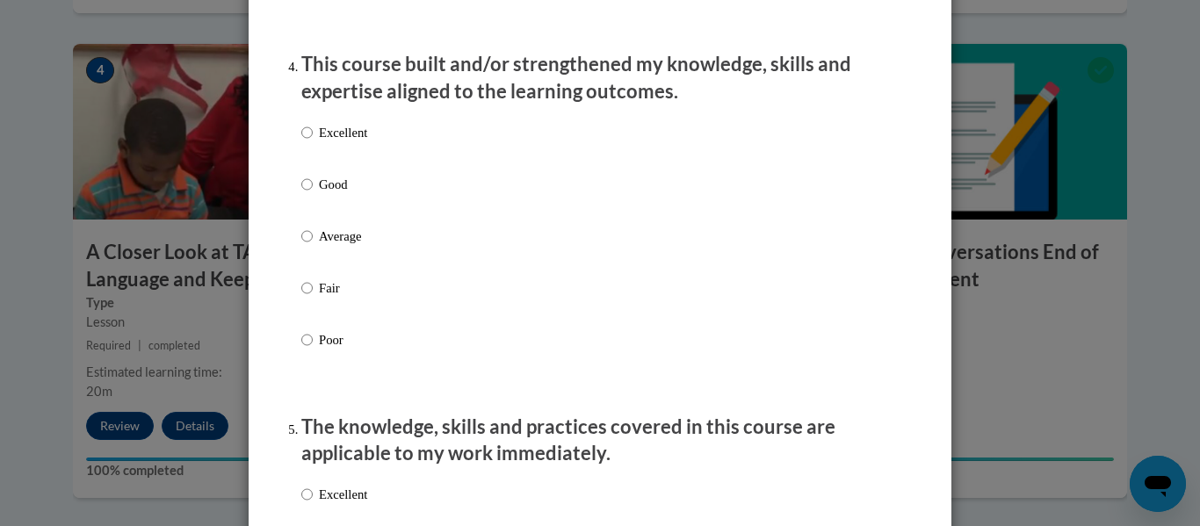
scroll to position [1282, 0]
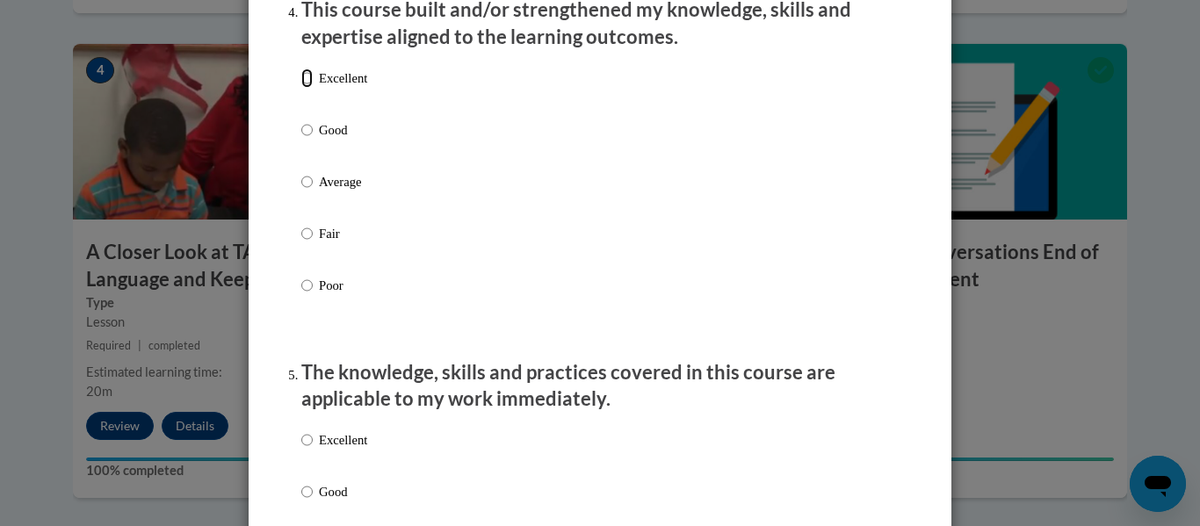
click at [309, 88] on input "Excellent" at bounding box center [306, 78] width 11 height 19
radio input "true"
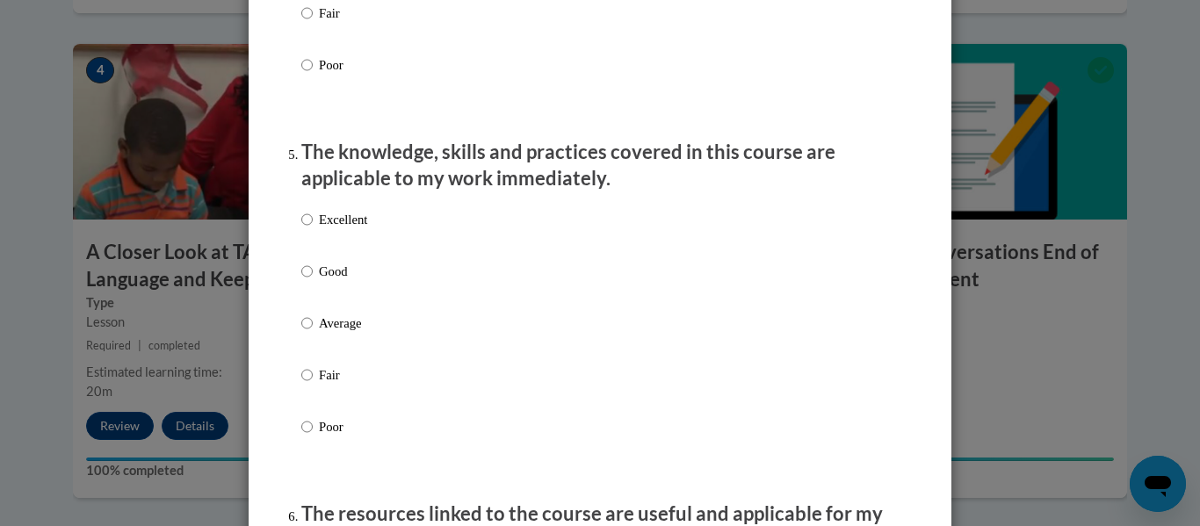
scroll to position [1548, 0]
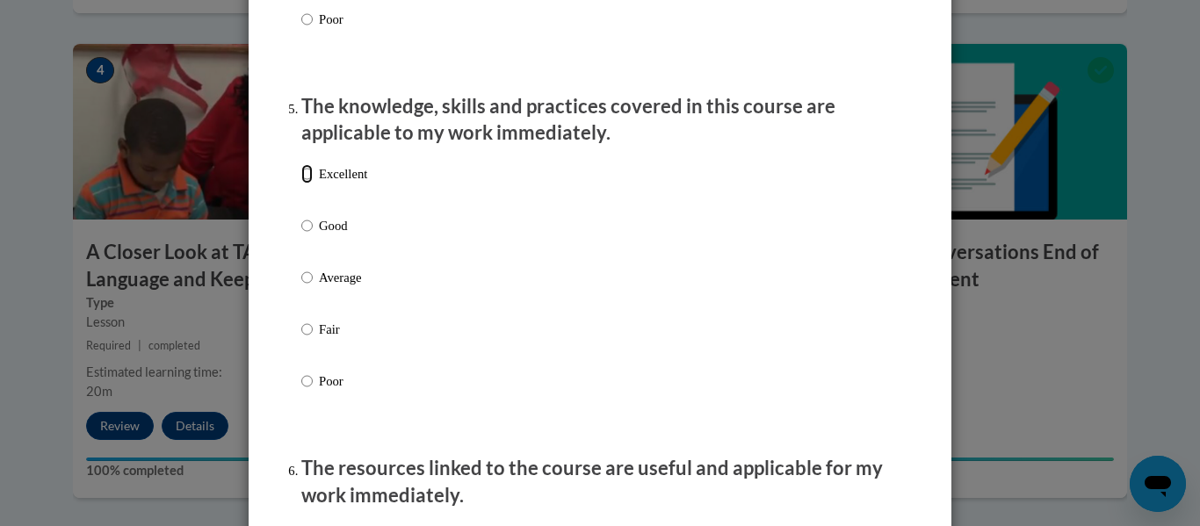
click at [310, 184] on input "Excellent" at bounding box center [306, 173] width 11 height 19
radio input "true"
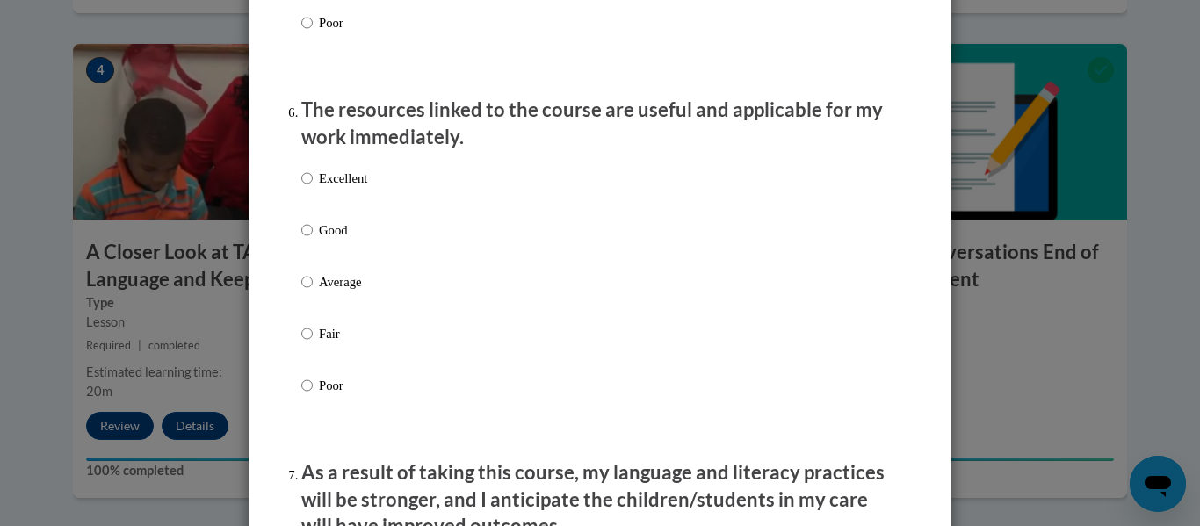
scroll to position [1914, 0]
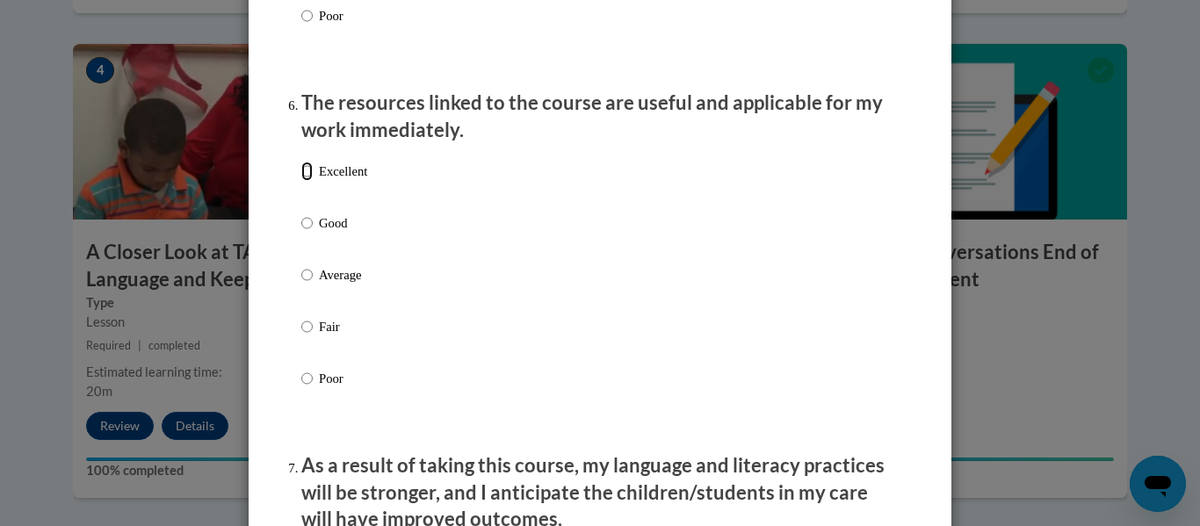
click at [309, 181] on input "Excellent" at bounding box center [306, 171] width 11 height 19
radio input "true"
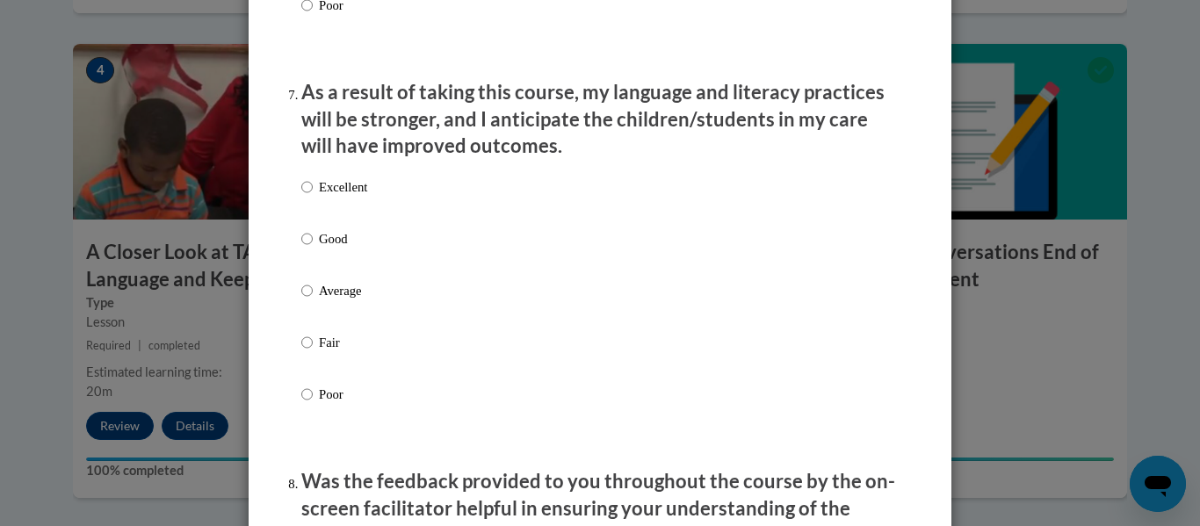
scroll to position [2293, 0]
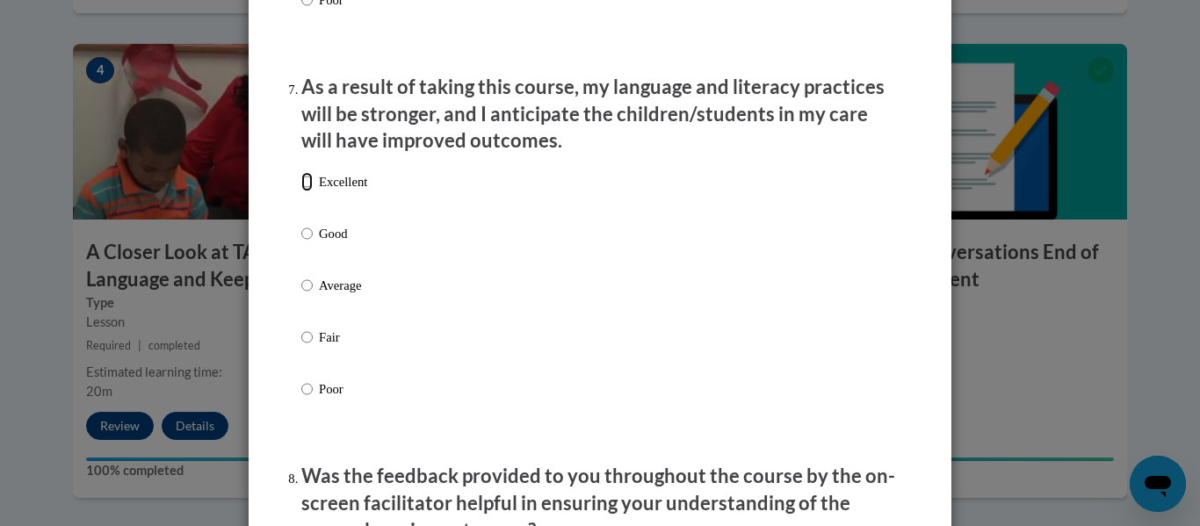
click at [308, 192] on input "Excellent" at bounding box center [306, 181] width 11 height 19
radio input "true"
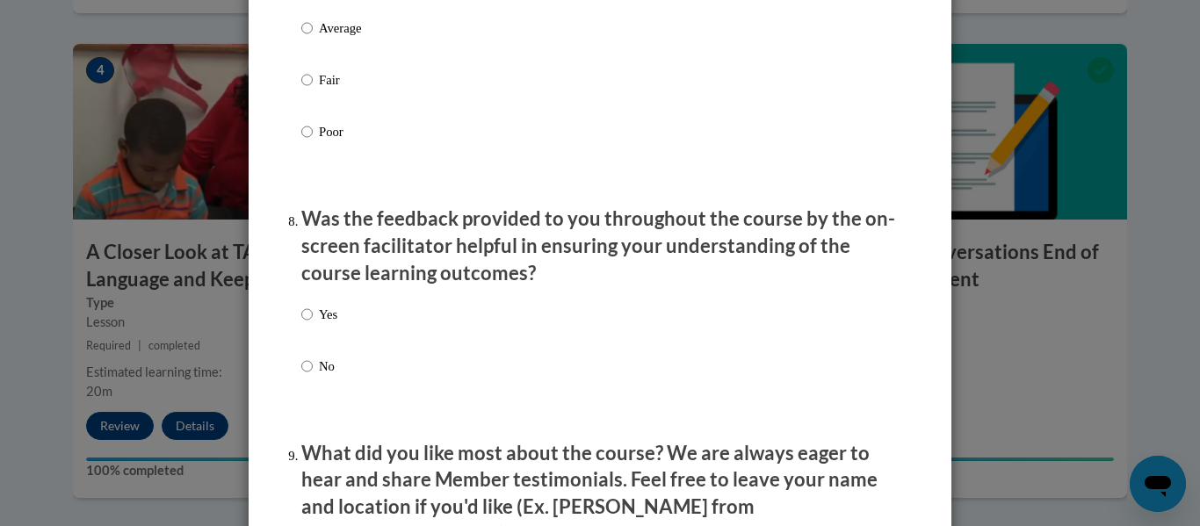
scroll to position [2580, 0]
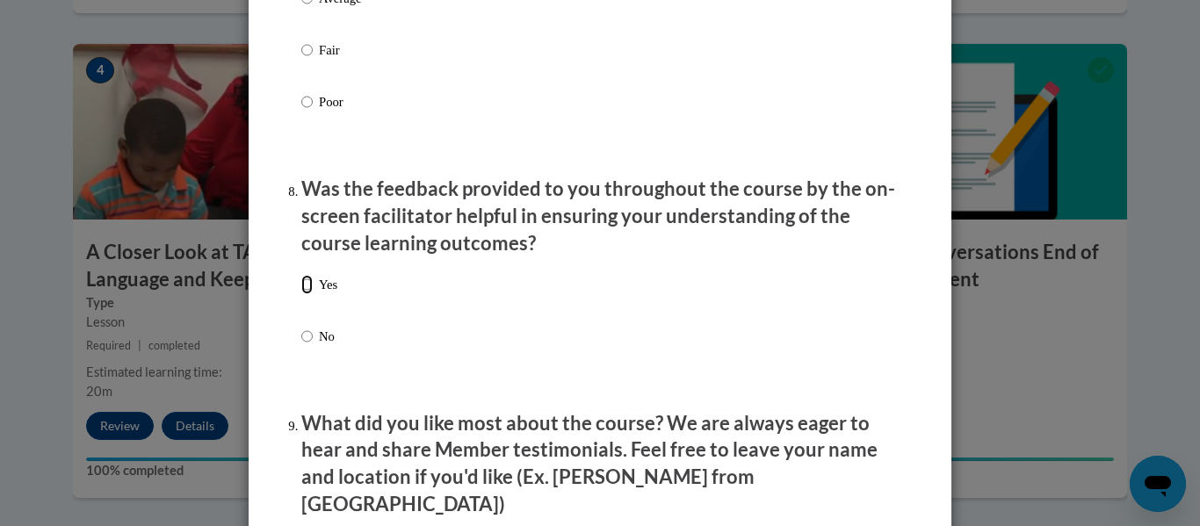
click at [312, 294] on input "Yes" at bounding box center [306, 284] width 11 height 19
radio input "true"
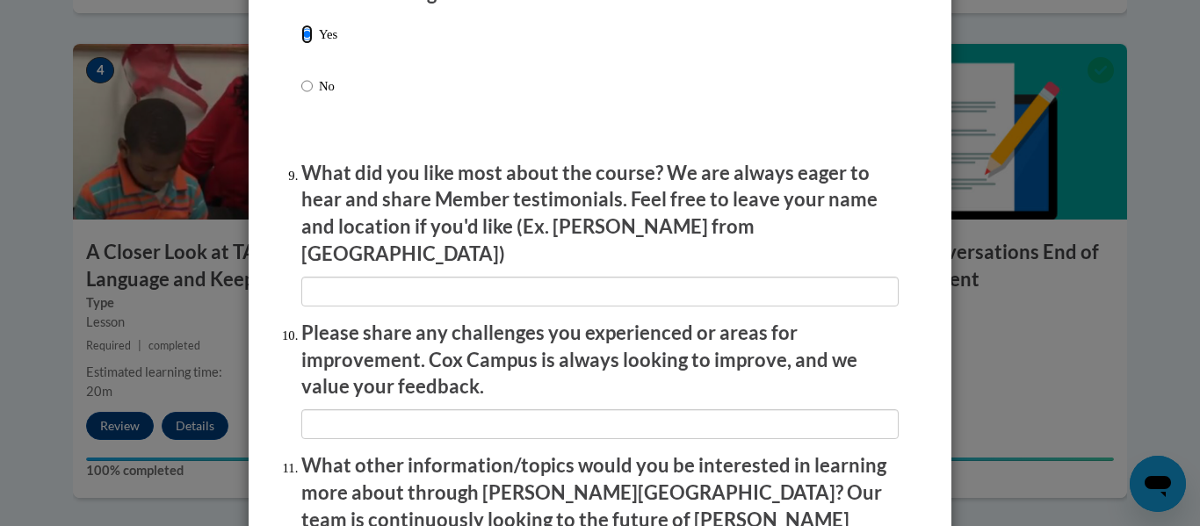
scroll to position [3125, 0]
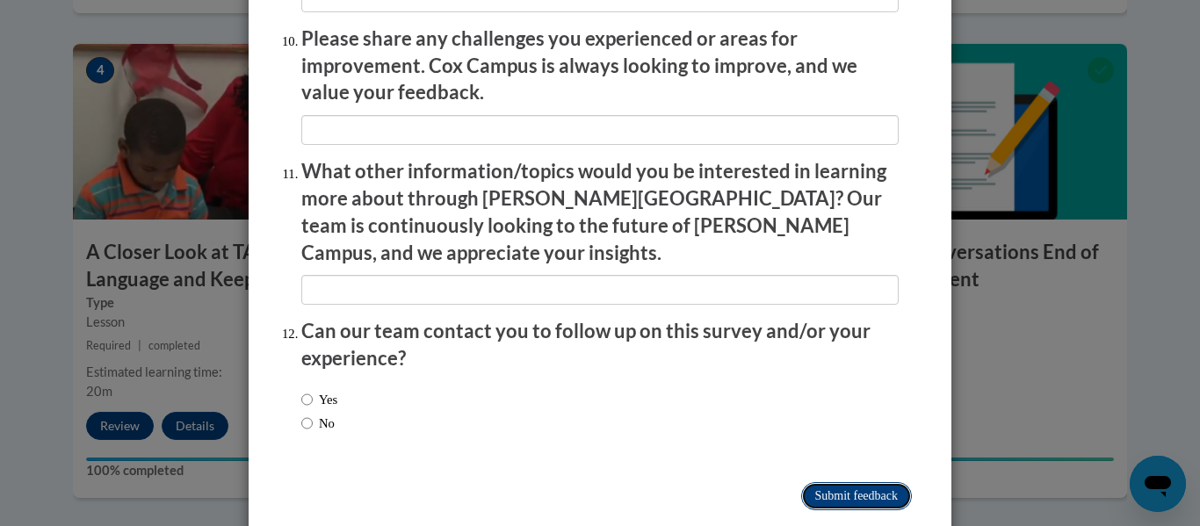
click at [831, 482] on input "Submit feedback" at bounding box center [856, 496] width 111 height 28
